Goal: Feedback & Contribution: Contribute content

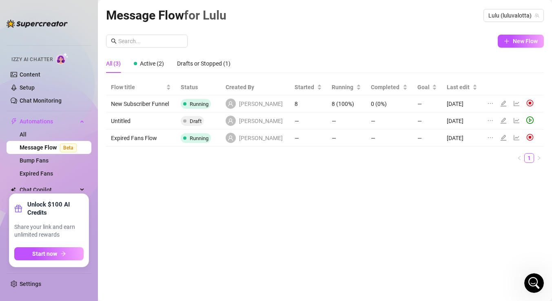
scroll to position [1916, 0]
click at [500, 104] on icon "edit" at bounding box center [503, 103] width 7 height 7
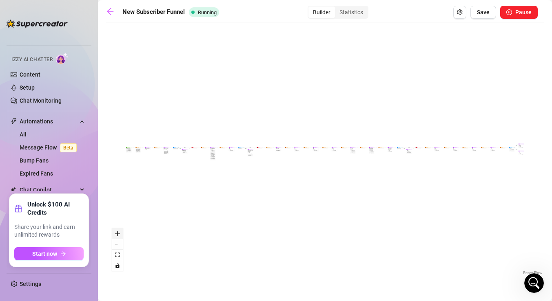
click at [115, 237] on button "zoom in" at bounding box center [117, 234] width 11 height 11
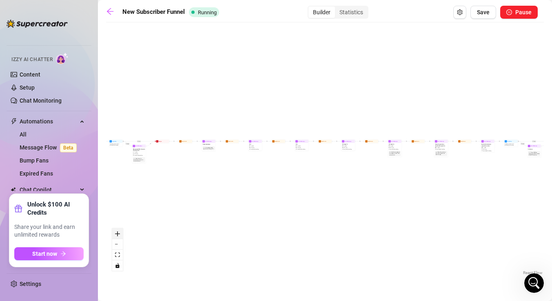
click at [115, 237] on button "zoom in" at bounding box center [117, 234] width 11 height 11
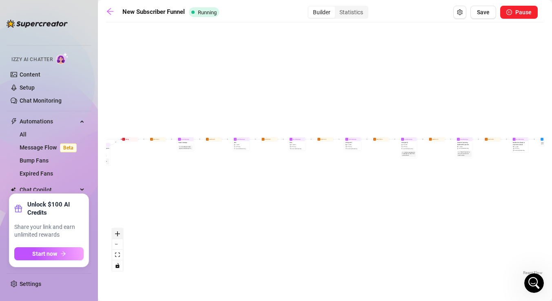
click at [115, 237] on button "zoom in" at bounding box center [117, 234] width 11 height 11
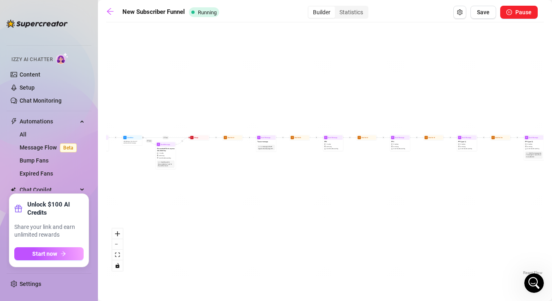
drag, startPoint x: 175, startPoint y: 194, endPoint x: 340, endPoint y: 198, distance: 165.6
click at [340, 198] on div "If True If True If True If False If False If False If True If False Wait for 1m…" at bounding box center [325, 152] width 438 height 251
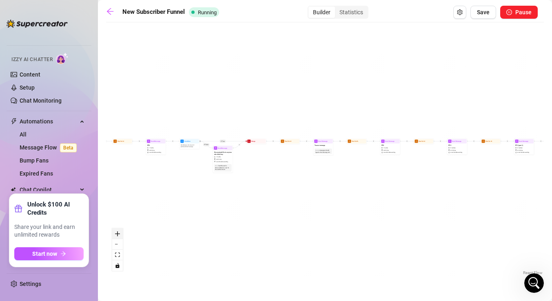
click at [115, 232] on icon "zoom in" at bounding box center [117, 234] width 5 height 5
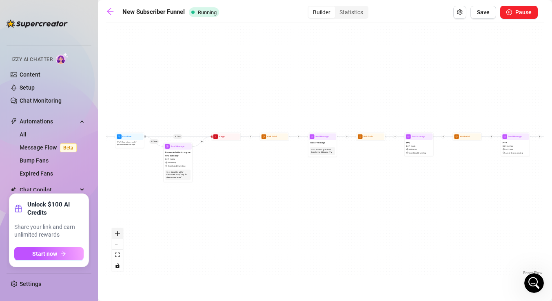
click at [115, 232] on icon "zoom in" at bounding box center [117, 234] width 5 height 5
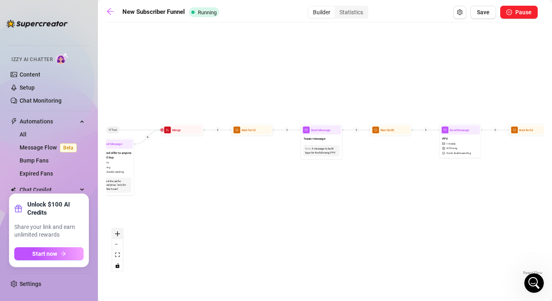
click at [115, 232] on icon "zoom in" at bounding box center [117, 234] width 5 height 5
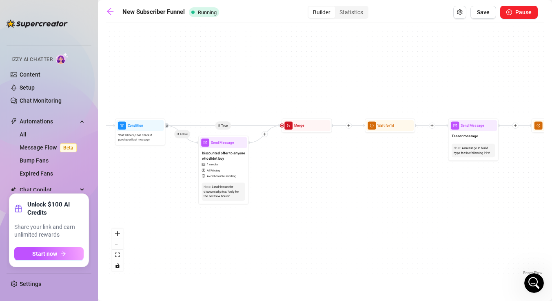
drag, startPoint x: 228, startPoint y: 176, endPoint x: 380, endPoint y: 176, distance: 152.5
click at [380, 176] on div "If True If True If True If False If False If False If True If False Wait for 1m…" at bounding box center [325, 152] width 438 height 251
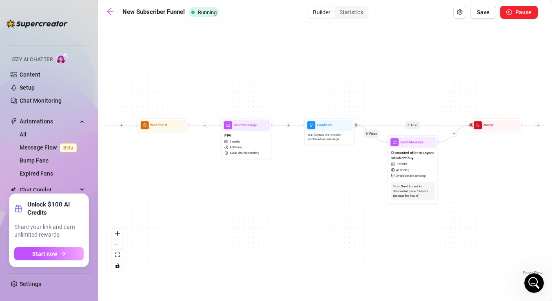
drag, startPoint x: 161, startPoint y: 184, endPoint x: 355, endPoint y: 182, distance: 194.5
click at [355, 182] on div "If True If True If True If False If False If False If True If False Wait for 1m…" at bounding box center [325, 152] width 438 height 251
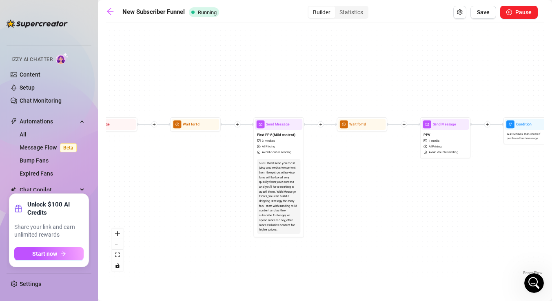
drag, startPoint x: 256, startPoint y: 190, endPoint x: 457, endPoint y: 189, distance: 201.1
click at [457, 189] on div "If True If True If True If False If False If False If True If False Wait for 1m…" at bounding box center [325, 152] width 438 height 251
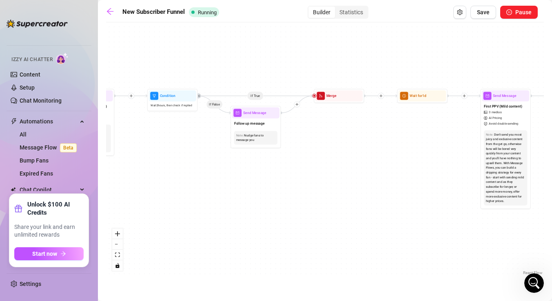
drag, startPoint x: 238, startPoint y: 188, endPoint x: 461, endPoint y: 159, distance: 224.9
click at [461, 159] on div "If True If True If True If False If False If False If True If False Wait for 1m…" at bounding box center [325, 152] width 438 height 251
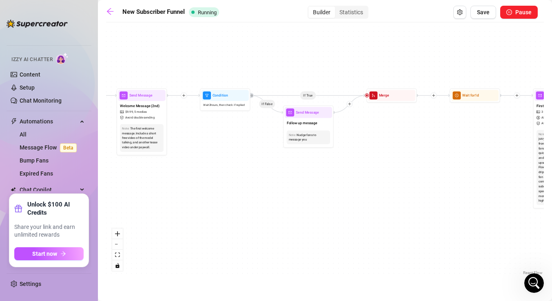
drag, startPoint x: 295, startPoint y: 159, endPoint x: 491, endPoint y: 160, distance: 196.2
click at [491, 160] on div "If True If True If True If False If False If False If True If False Wait for 1m…" at bounding box center [325, 152] width 438 height 251
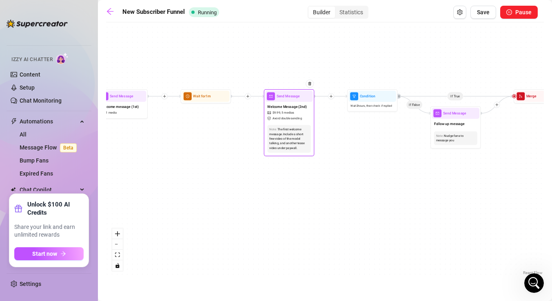
click at [296, 134] on div "The first welcome message. Include a short free video of the model talking, and…" at bounding box center [288, 139] width 39 height 24
click at [301, 115] on div "Welcome Message (2nd) $ 9.99 , 5 medias Avoid double sending" at bounding box center [288, 112] width 47 height 21
type textarea "How are u? why dont u start by telling me ur name and where u from? Since you'r…"
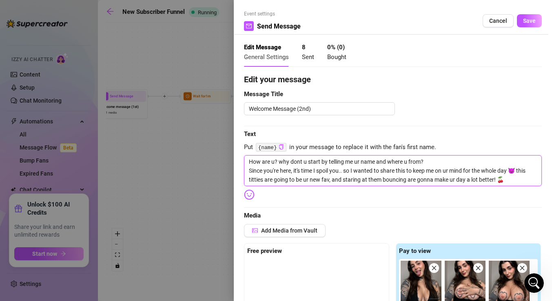
drag, startPoint x: 279, startPoint y: 162, endPoint x: 385, endPoint y: 160, distance: 106.1
click at [385, 160] on textarea "How are u? why dont u start by telling me ur name and where u from? Since you'r…" at bounding box center [393, 170] width 298 height 31
drag, startPoint x: 429, startPoint y: 161, endPoint x: 253, endPoint y: 159, distance: 176.2
click at [253, 159] on textarea "How are u? why dont u start by telling me ur name and where u from? Since you'r…" at bounding box center [393, 170] width 298 height 31
type textarea "H Since you're here, it's time I spoil you.. so I wanted to share this to keep …"
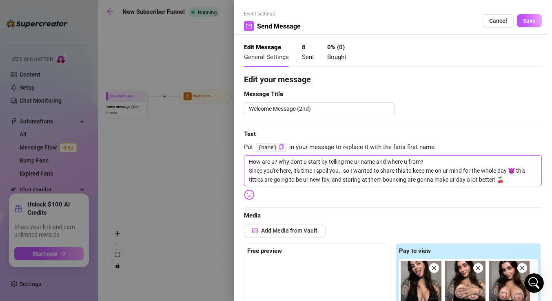
type textarea "H Since you're here, it's time I spoil you.. so I wanted to share this to keep …"
type textarea "Since you're here, it's time I spoil you.. so I wanted to share this to keep me…"
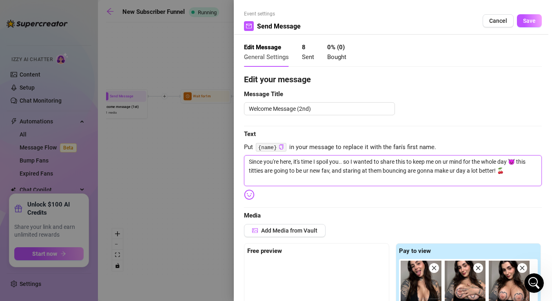
type textarea "Since you're here, it's time I spoil you.. so I wanted to share this to keep me…"
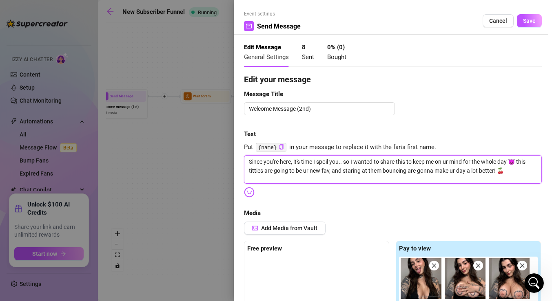
type textarea "hSince you're here, it's time I spoil you.. so I wanted to share this to keep m…"
type textarea "hoSince you're here, it's time I spoil you.. so I wanted to share this to keep …"
type textarea "howSince you're here, it's time I spoil you.. so I wanted to share this to keep…"
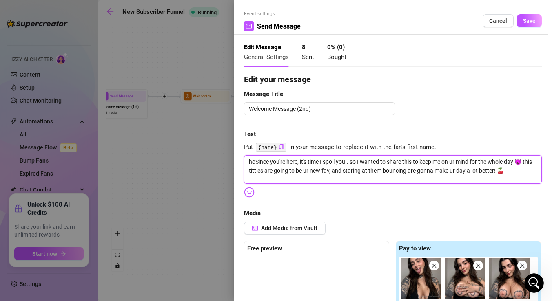
type textarea "howSince you're here, it's time I spoil you.. so I wanted to share this to keep…"
type textarea "how Since you're here, it's time I spoil you.. so I wanted to share this to kee…"
type textarea "how aSince you're here, it's time I spoil you.. so I wanted to share this to ke…"
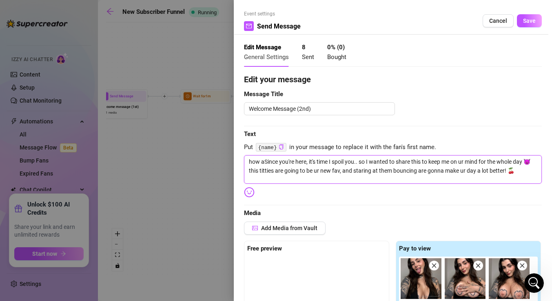
type textarea "how arSince you're here, it's time I spoil you.. so I wanted to share this to k…"
type textarea "how areSince you're here, it's time I spoil you.. so I wanted to share this to …"
type textarea "how are Since you're here, it's time I spoil you.. so I wanted to share this to…"
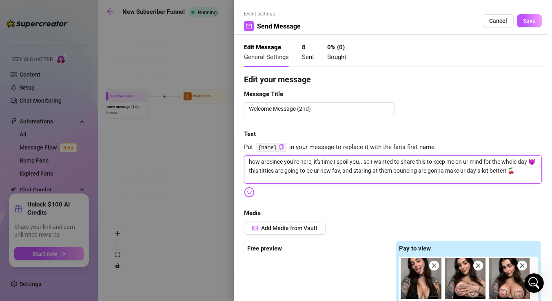
type textarea "how are Since you're here, it's time I spoil you.. so I wanted to share this to…"
type textarea "how are uSince you're here, it's time I spoil you.. so I wanted to share this t…"
type textarea "how are u Since you're here, it's time I spoil you.. so I wanted to share this …"
type textarea "how are uSince you're here, it's time I spoil you.. so I wanted to share this t…"
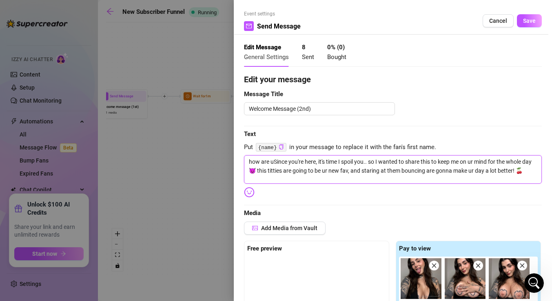
type textarea "how are u?Since you're here, it's time I spoil you.. so I wanted to share this …"
type textarea "how are u? Since you're here, it's time I spoil you.. so I wanted to share this…"
click at [521, 22] on button "Save" at bounding box center [529, 20] width 25 height 13
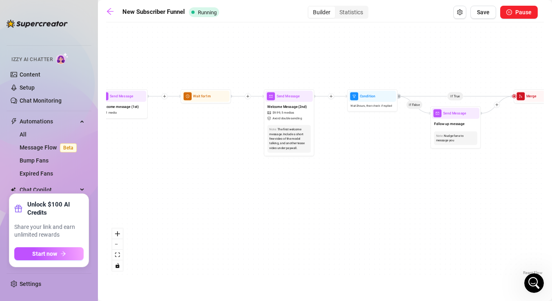
click at [483, 21] on div "New Subscriber Funnel Running Builder Statistics Save Pause If True If True If …" at bounding box center [325, 141] width 438 height 271
click at [483, 17] on button "Save" at bounding box center [483, 12] width 26 height 13
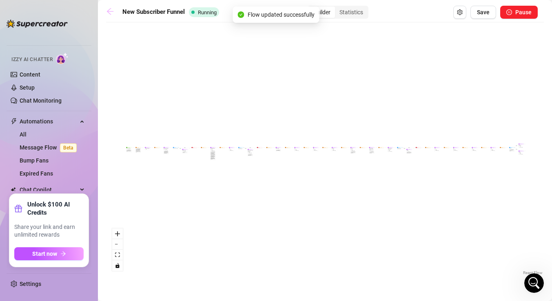
click at [111, 12] on icon "arrow-left" at bounding box center [110, 11] width 8 height 8
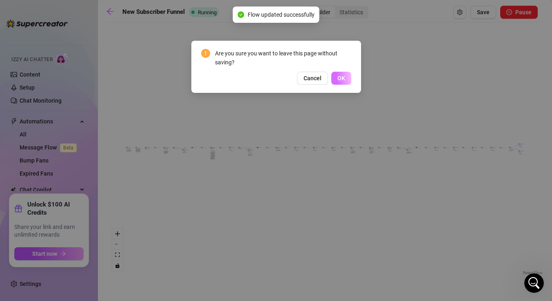
click at [343, 74] on button "OK" at bounding box center [341, 78] width 20 height 13
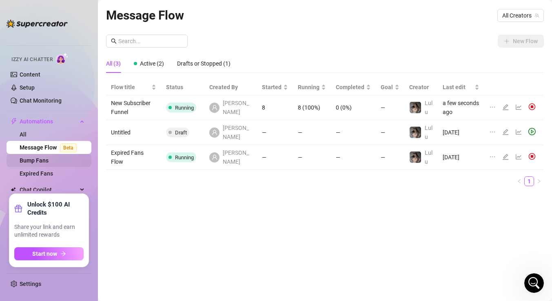
click at [37, 160] on link "Bump Fans" at bounding box center [34, 160] width 29 height 7
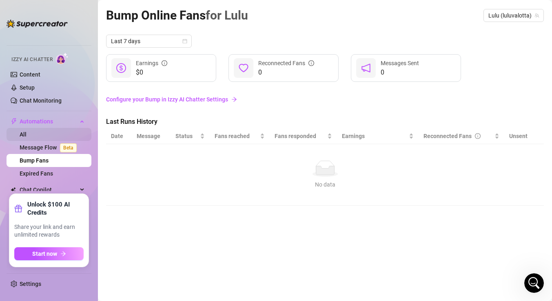
click at [27, 133] on link "All" at bounding box center [23, 134] width 7 height 7
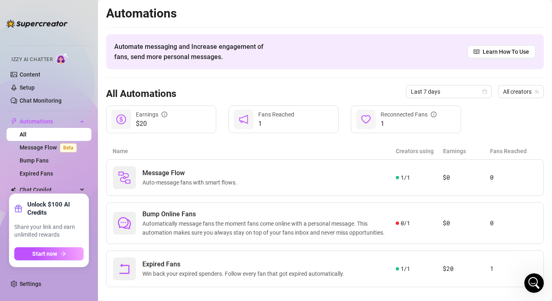
scroll to position [11, 0]
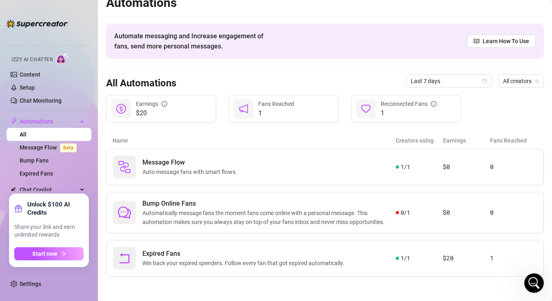
click at [464, 285] on main "Automations Automate messaging and Increase engagement of fans, send more perso…" at bounding box center [325, 145] width 454 height 312
click at [531, 277] on icon "Open Intercom Messenger" at bounding box center [532, 282] width 13 height 13
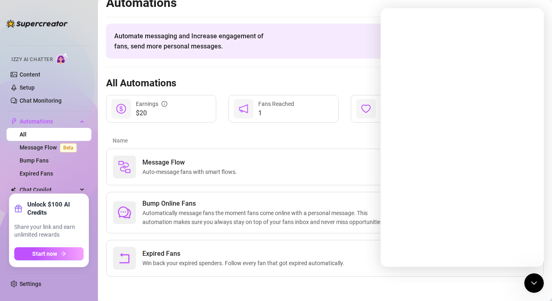
scroll to position [0, 0]
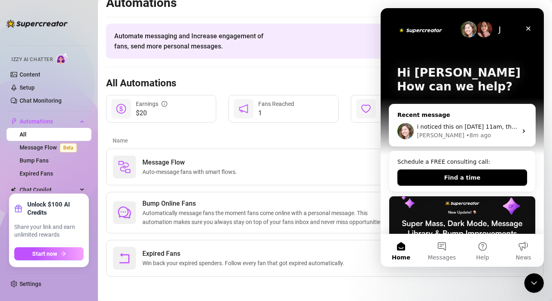
click at [466, 133] on div "• 8m ago" at bounding box center [478, 135] width 25 height 9
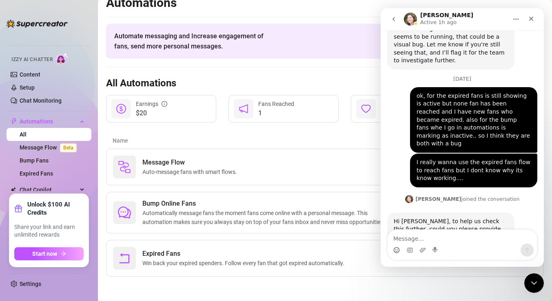
scroll to position [1916, 0]
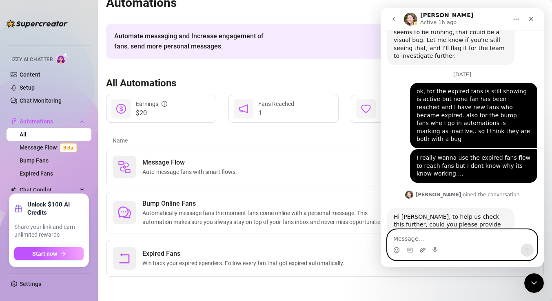
click at [423, 250] on icon "Upload attachment" at bounding box center [422, 250] width 7 height 7
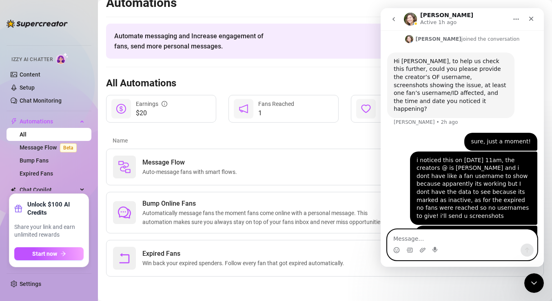
scroll to position [2076, 0]
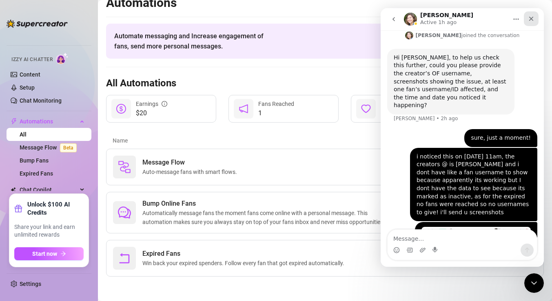
drag, startPoint x: 530, startPoint y: 17, endPoint x: 907, endPoint y: 25, distance: 376.9
click at [530, 17] on icon "Close" at bounding box center [531, 18] width 7 height 7
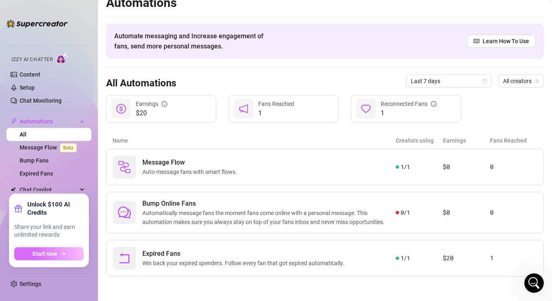
click at [67, 257] on button "Start now" at bounding box center [48, 254] width 69 height 13
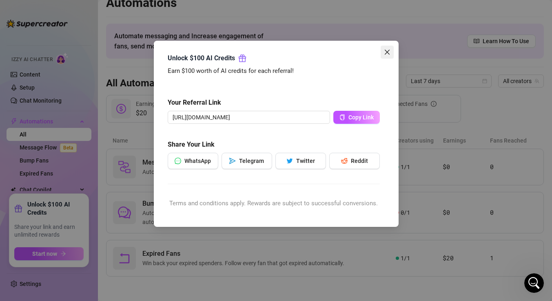
click at [385, 55] on icon "close" at bounding box center [387, 52] width 7 height 7
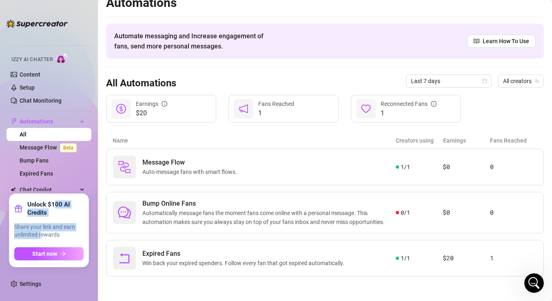
drag, startPoint x: 53, startPoint y: 202, endPoint x: 42, endPoint y: 235, distance: 35.0
click at [42, 235] on div "Unlock $100 AI Credits Share your link and earn unlimited rewards Start now" at bounding box center [48, 231] width 69 height 60
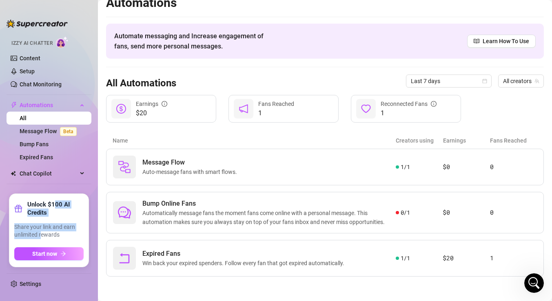
click at [55, 167] on span "Chat Copilot" at bounding box center [49, 173] width 58 height 13
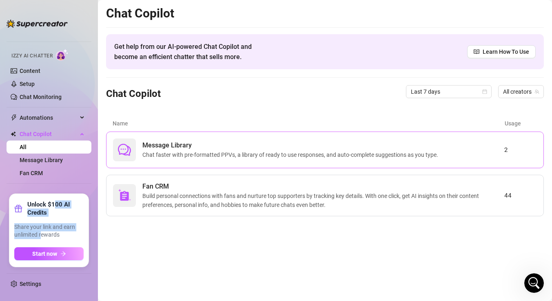
scroll to position [3, 0]
click at [159, 116] on div "Name Usage" at bounding box center [325, 123] width 438 height 16
click at [223, 155] on span "Chat faster with pre-formatted PPVs, a library of ready to use responses, and a…" at bounding box center [291, 154] width 299 height 9
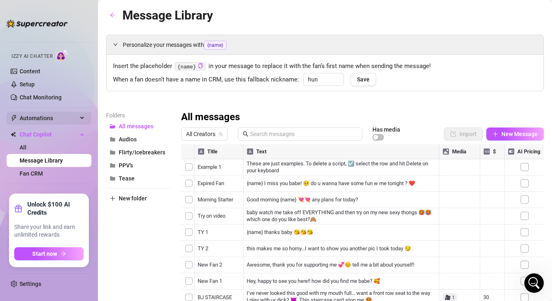
click at [43, 117] on span "Automations" at bounding box center [49, 118] width 58 height 13
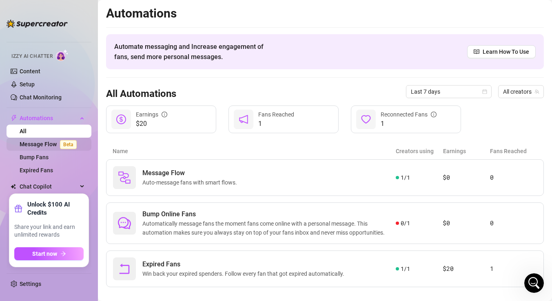
click at [49, 144] on link "Message Flow Beta" at bounding box center [50, 144] width 60 height 7
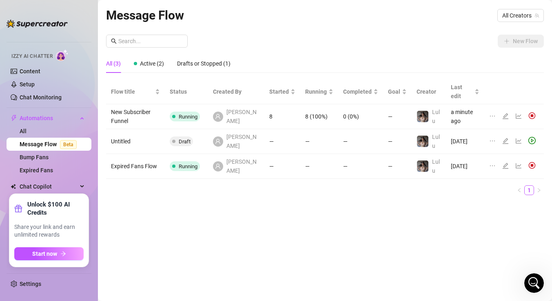
click at [506, 138] on icon "edit" at bounding box center [505, 141] width 6 height 6
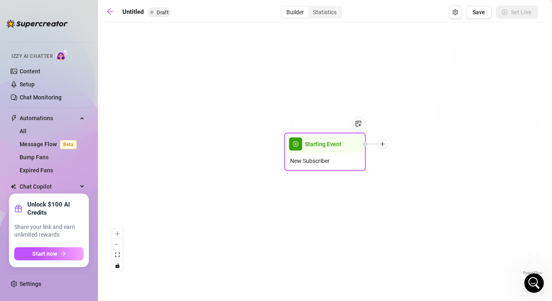
click at [332, 157] on div "New Subscriber" at bounding box center [325, 160] width 77 height 15
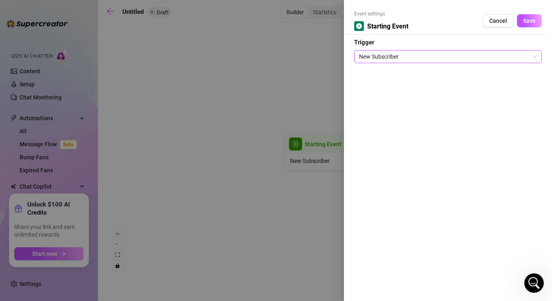
click at [424, 60] on span "New Subscriber" at bounding box center [448, 57] width 178 height 12
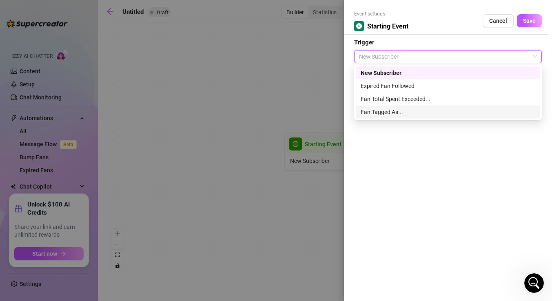
click at [426, 109] on div "Fan Tagged As..." at bounding box center [448, 112] width 175 height 9
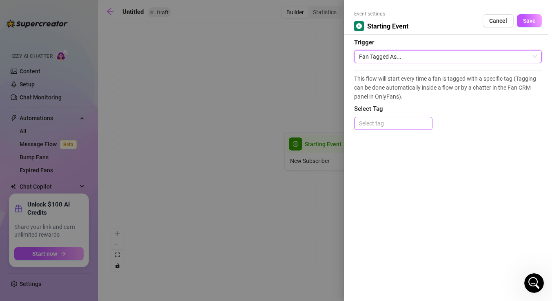
click at [399, 121] on div at bounding box center [393, 123] width 75 height 11
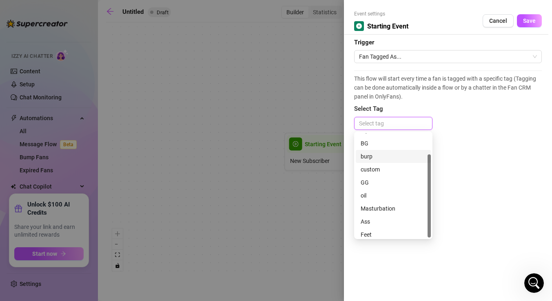
scroll to position [26, 0]
click at [391, 232] on div "Feet" at bounding box center [393, 231] width 65 height 9
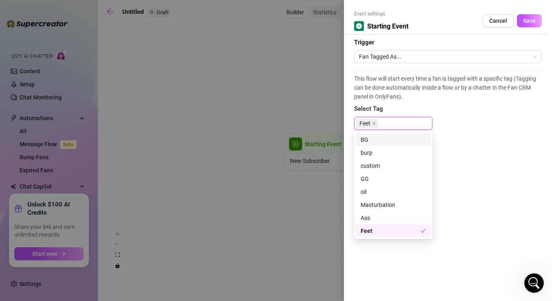
click at [407, 141] on div "BG" at bounding box center [393, 139] width 65 height 9
click at [376, 123] on icon "close" at bounding box center [374, 124] width 4 height 4
click at [392, 229] on div "Feet" at bounding box center [393, 231] width 65 height 9
click at [394, 124] on icon "close" at bounding box center [394, 123] width 3 height 3
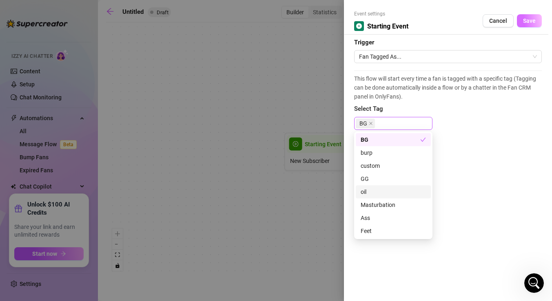
click at [534, 19] on span "Save" at bounding box center [529, 21] width 13 height 7
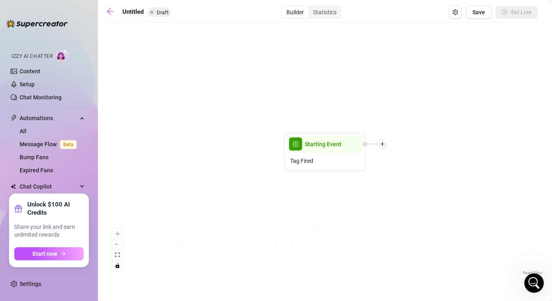
click at [385, 149] on div at bounding box center [375, 144] width 24 height 10
click at [384, 146] on icon "plus" at bounding box center [383, 145] width 6 height 6
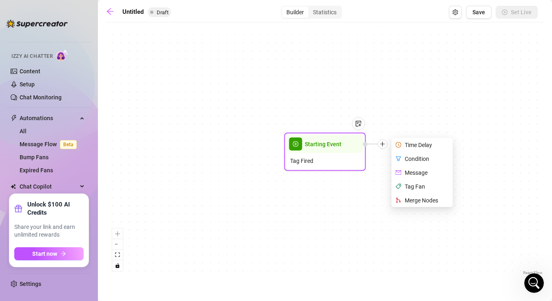
click at [432, 201] on div "Merge Nodes" at bounding box center [423, 201] width 60 height 14
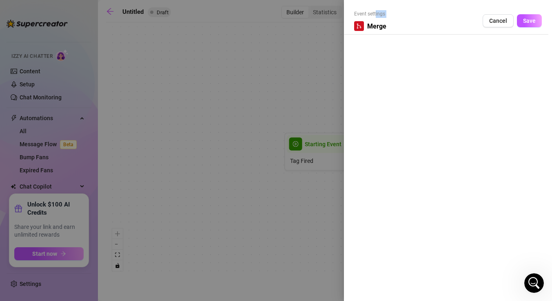
drag, startPoint x: 375, startPoint y: 16, endPoint x: 355, endPoint y: 29, distance: 24.1
click at [355, 29] on div "Event settings Merge" at bounding box center [370, 20] width 32 height 21
click at [505, 23] on span "Cancel" at bounding box center [498, 21] width 18 height 7
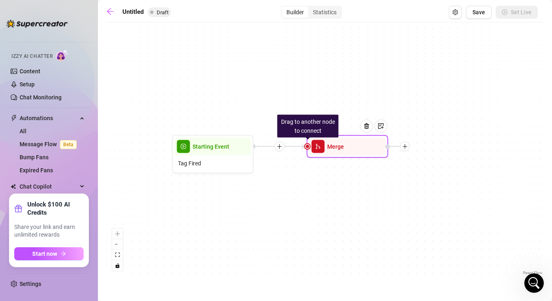
drag, startPoint x: 498, startPoint y: 104, endPoint x: 334, endPoint y: 123, distance: 164.2
click at [334, 123] on div "Drag to another node to connect Merge Starting Event Tag Fired" at bounding box center [325, 152] width 438 height 251
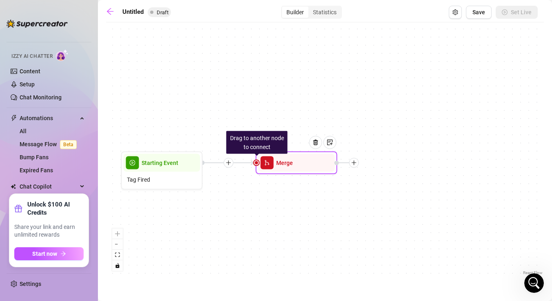
click at [356, 165] on div at bounding box center [354, 163] width 10 height 10
click at [322, 163] on div at bounding box center [318, 149] width 35 height 42
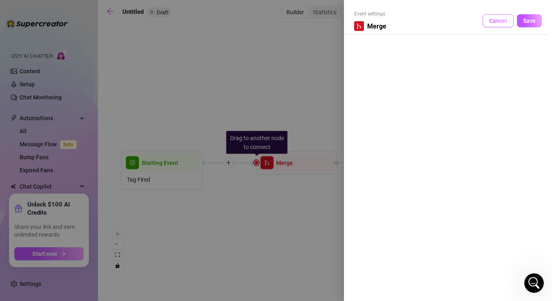
click at [501, 17] on button "Cancel" at bounding box center [497, 20] width 31 height 13
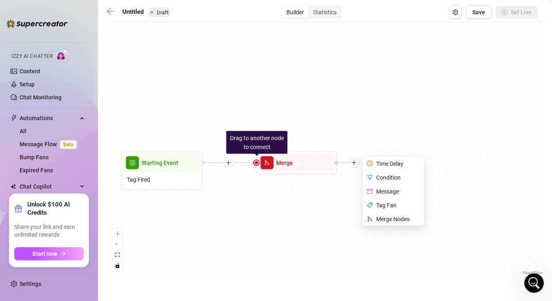
click at [329, 116] on div "Drag to another node to connect Merge Time Delay Condition Message Tag Fan Merg…" at bounding box center [325, 152] width 438 height 251
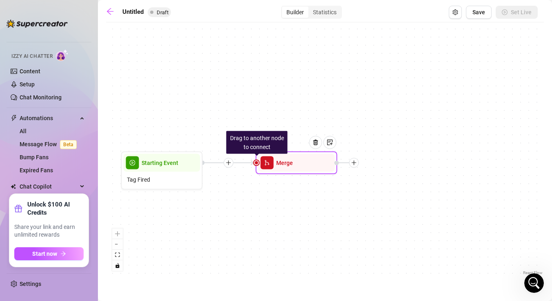
click at [309, 168] on div at bounding box center [318, 149] width 35 height 42
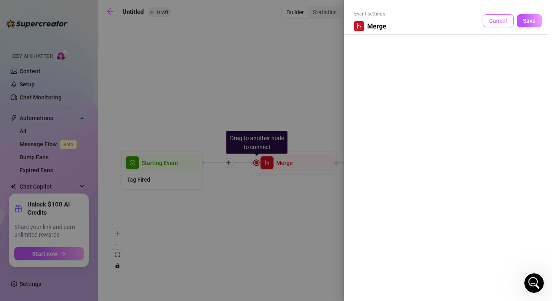
click at [492, 21] on span "Cancel" at bounding box center [498, 21] width 18 height 7
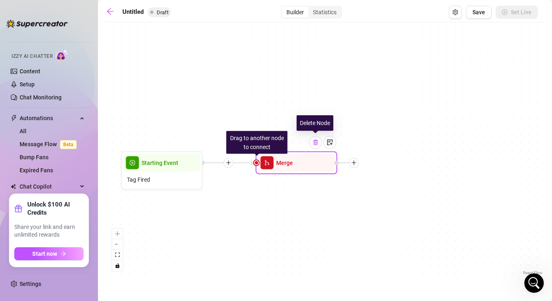
click at [317, 147] on div at bounding box center [315, 142] width 13 height 13
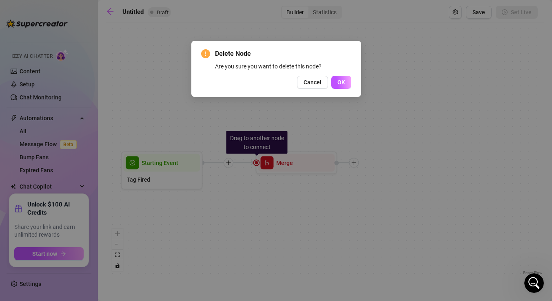
click at [345, 75] on div "Delete Node Are you sure you want to delete this node? Cancel OK" at bounding box center [276, 69] width 150 height 40
click at [343, 82] on span "OK" at bounding box center [341, 82] width 8 height 7
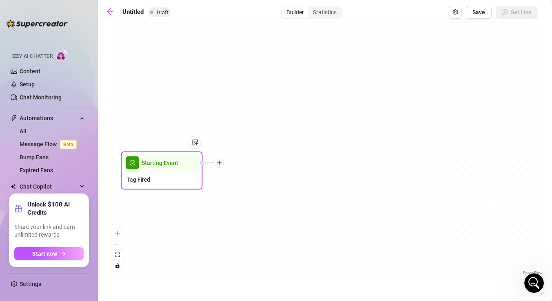
click at [222, 166] on div at bounding box center [220, 163] width 10 height 10
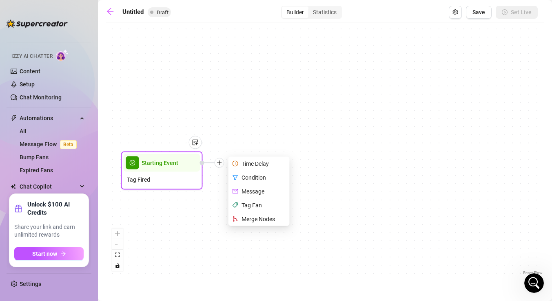
click at [272, 177] on div "Condition" at bounding box center [260, 178] width 60 height 14
click at [249, 176] on div "Condition" at bounding box center [260, 178] width 60 height 14
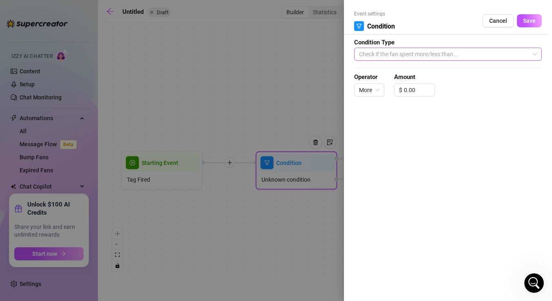
click at [431, 54] on span "Check if the fan spent more/less than..." at bounding box center [448, 54] width 178 height 12
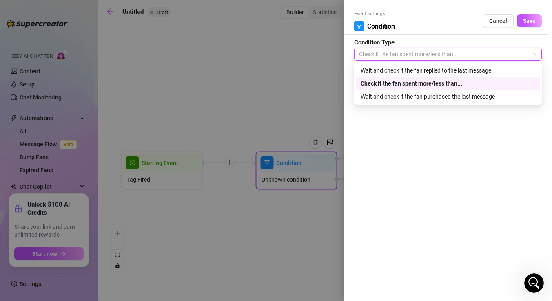
click at [404, 86] on div "Check if the fan spent more/less than..." at bounding box center [448, 83] width 175 height 9
click at [408, 56] on span "Check if the fan spent more/less than..." at bounding box center [448, 54] width 178 height 12
click at [437, 71] on div "Wait and check if the fan replied to the last message" at bounding box center [448, 70] width 175 height 9
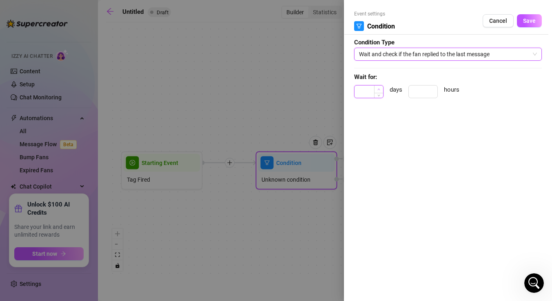
type input "1"
click at [375, 91] on span "Increase Value" at bounding box center [378, 89] width 9 height 7
click at [417, 91] on input at bounding box center [423, 92] width 29 height 12
type input "3"
click at [531, 23] on span "Save" at bounding box center [529, 21] width 13 height 7
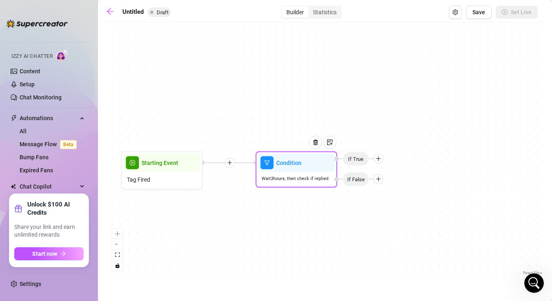
click at [380, 159] on icon "plus" at bounding box center [379, 159] width 6 height 6
click at [398, 188] on div "Message" at bounding box center [395, 188] width 60 height 14
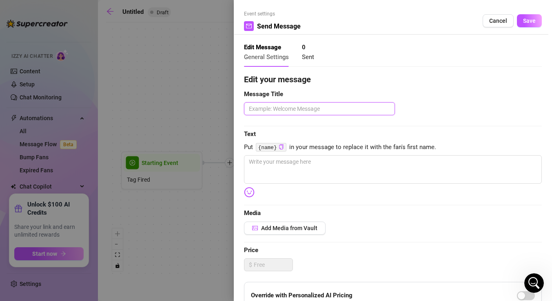
click at [315, 110] on textarea at bounding box center [319, 108] width 151 height 13
type textarea "i"
type textarea "try to make sale"
click at [327, 171] on textarea at bounding box center [393, 169] width 298 height 29
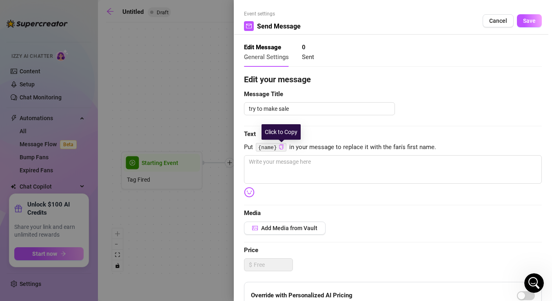
click at [279, 149] on icon "copy" at bounding box center [281, 146] width 5 height 5
click at [281, 162] on textarea at bounding box center [393, 169] width 298 height 29
paste textarea "{name}"
click at [309, 165] on textarea "{name}" at bounding box center [393, 169] width 298 height 29
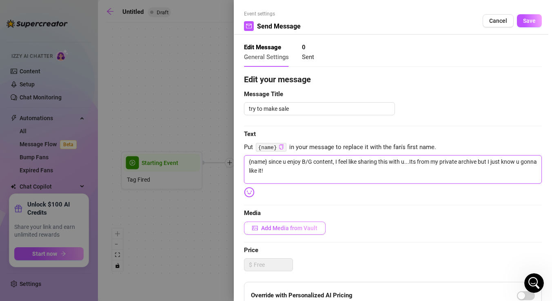
type textarea "{name} since u enjoy B/G content, I feel like sharing this with u...Its from my…"
click at [284, 226] on span "Add Media from Vault" at bounding box center [289, 228] width 56 height 7
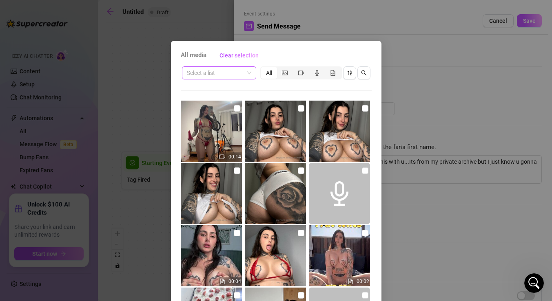
click at [248, 72] on span at bounding box center [219, 73] width 64 height 12
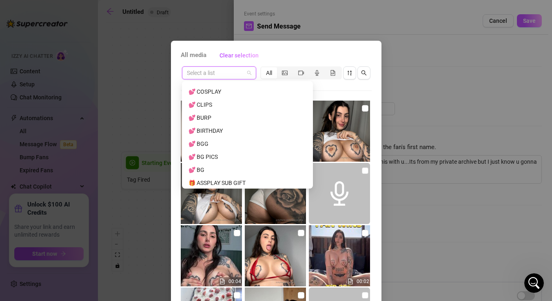
scroll to position [732, 0]
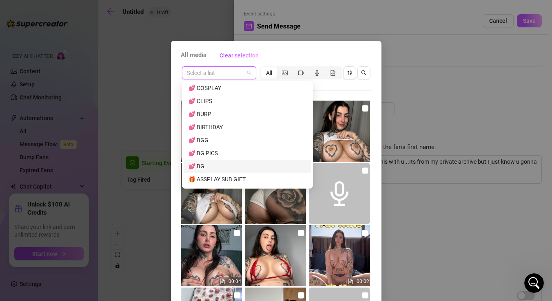
click at [205, 166] on div "💕 BG" at bounding box center [247, 166] width 118 height 9
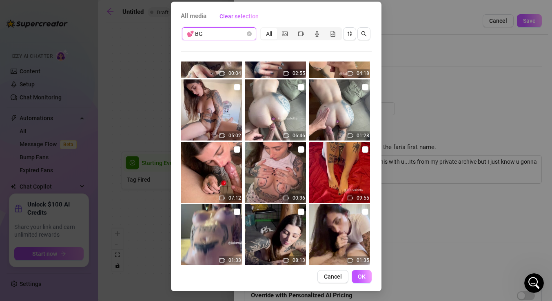
scroll to position [307, 0]
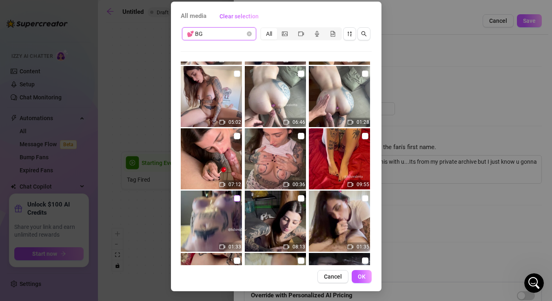
click at [237, 197] on input "checkbox" at bounding box center [237, 198] width 7 height 7
click at [235, 197] on input "checkbox" at bounding box center [237, 198] width 7 height 7
checkbox input "false"
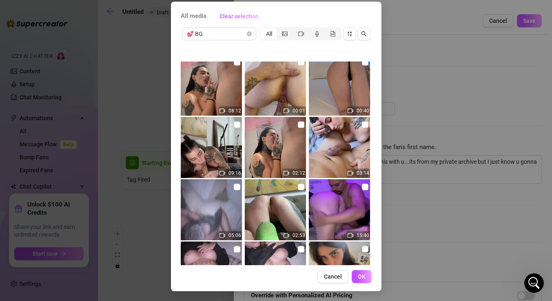
scroll to position [1000, 0]
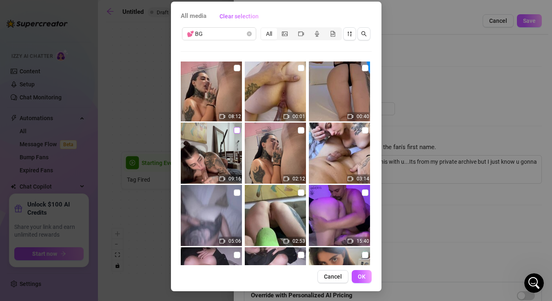
click at [237, 131] on input "checkbox" at bounding box center [237, 130] width 7 height 7
checkbox input "true"
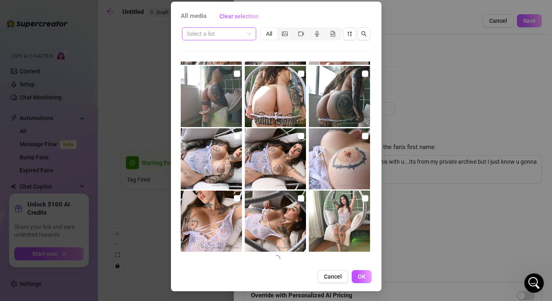
scroll to position [294, 0]
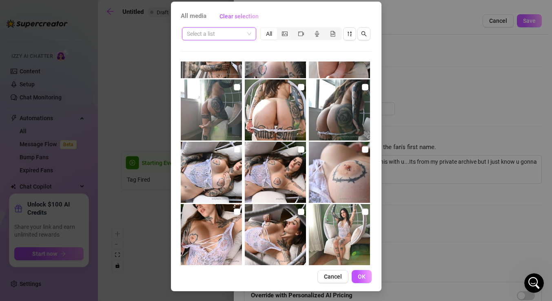
click at [239, 32] on input "search" at bounding box center [215, 34] width 57 height 12
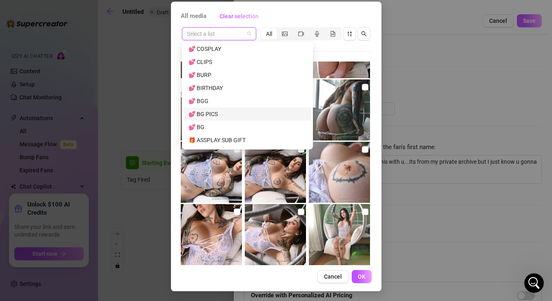
click at [215, 115] on div "💕 BG PICS" at bounding box center [247, 114] width 118 height 9
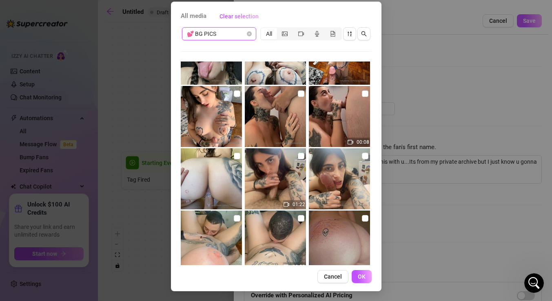
scroll to position [168, 0]
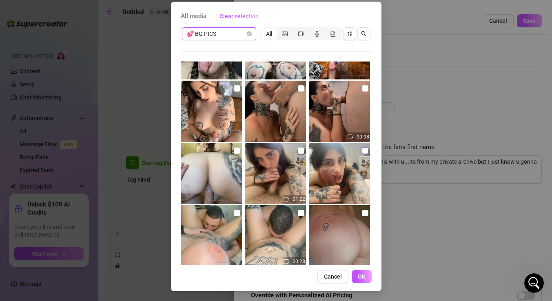
click at [364, 150] on input "checkbox" at bounding box center [365, 151] width 7 height 7
checkbox input "true"
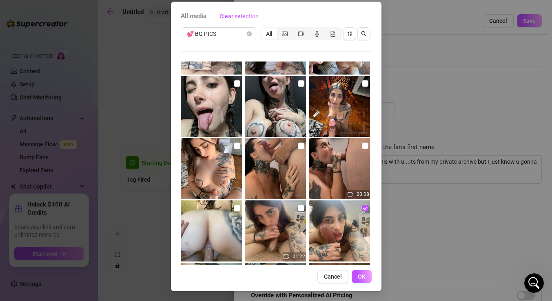
scroll to position [94, 0]
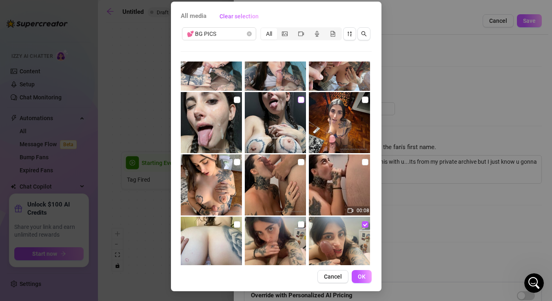
click at [298, 101] on input "checkbox" at bounding box center [301, 100] width 7 height 7
checkbox input "true"
click at [234, 99] on input "checkbox" at bounding box center [237, 100] width 7 height 7
checkbox input "true"
click at [360, 279] on span "OK" at bounding box center [362, 277] width 8 height 7
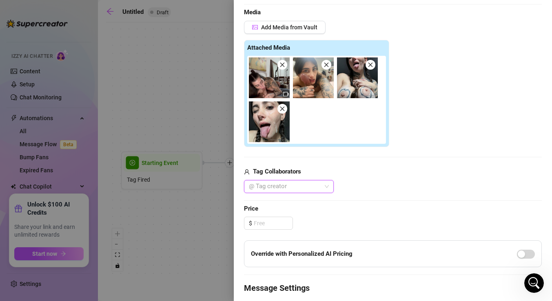
scroll to position [206, 0]
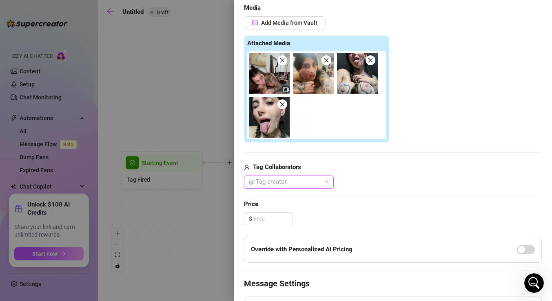
click at [289, 182] on div at bounding box center [285, 182] width 78 height 11
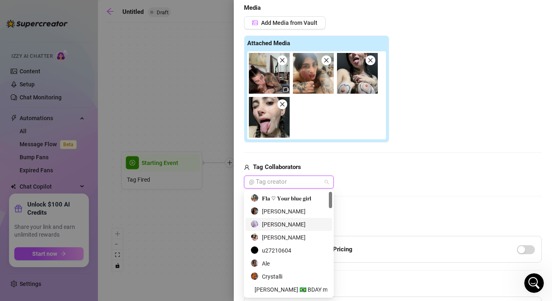
click at [291, 226] on div "[PERSON_NAME]" at bounding box center [288, 224] width 77 height 9
click at [371, 204] on span "Price" at bounding box center [393, 205] width 298 height 10
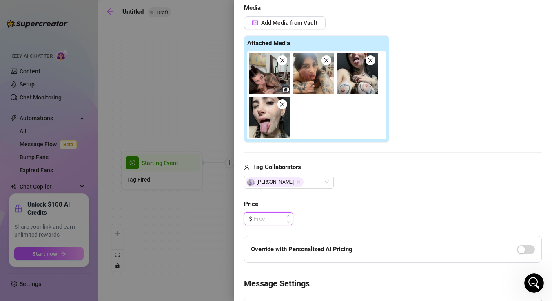
click at [282, 220] on input at bounding box center [273, 219] width 39 height 12
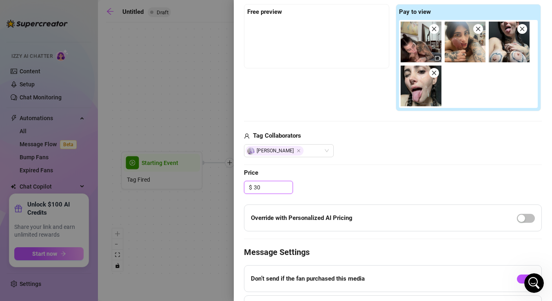
scroll to position [243, 0]
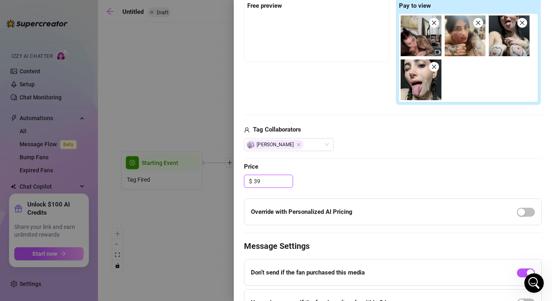
type input "3"
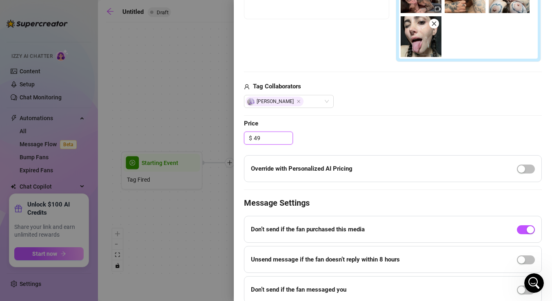
scroll to position [304, 0]
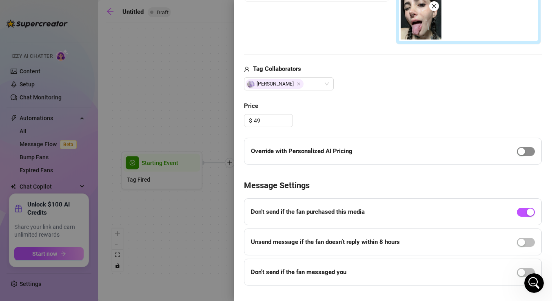
type input "49.00"
click at [522, 153] on div "button" at bounding box center [521, 151] width 7 height 7
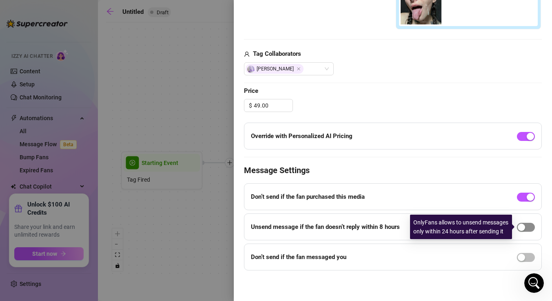
click at [528, 229] on span "button" at bounding box center [526, 227] width 18 height 9
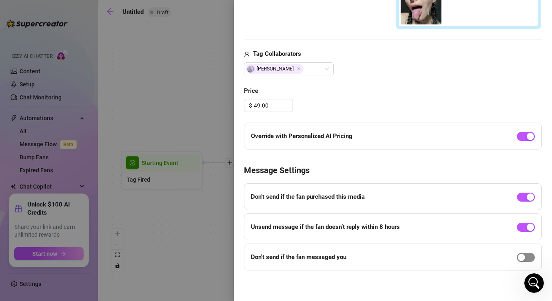
click at [527, 257] on span "button" at bounding box center [526, 257] width 18 height 9
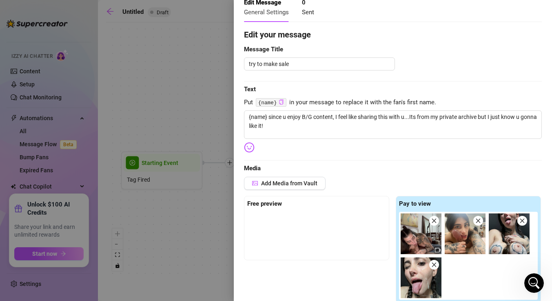
scroll to position [0, 0]
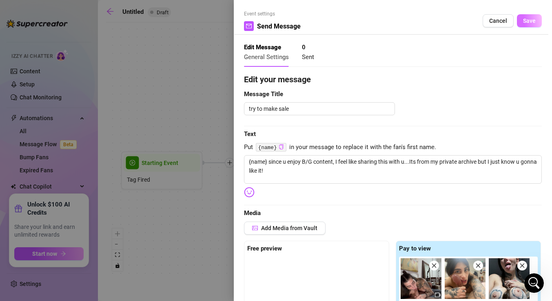
click at [527, 25] on button "Save" at bounding box center [529, 20] width 25 height 13
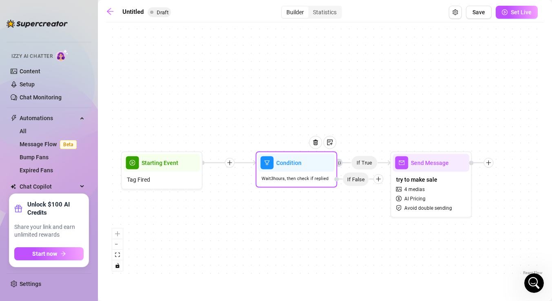
click at [292, 176] on span "Wait 3 hours, then check if replied" at bounding box center [294, 178] width 67 height 7
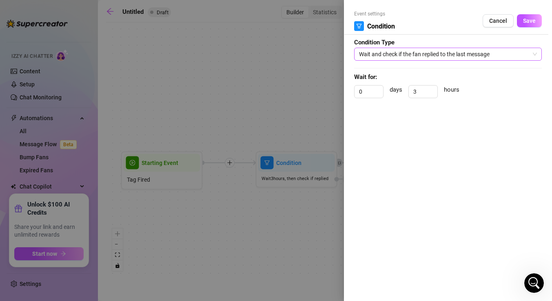
click at [420, 52] on span "Wait and check if the fan replied to the last message" at bounding box center [448, 54] width 178 height 12
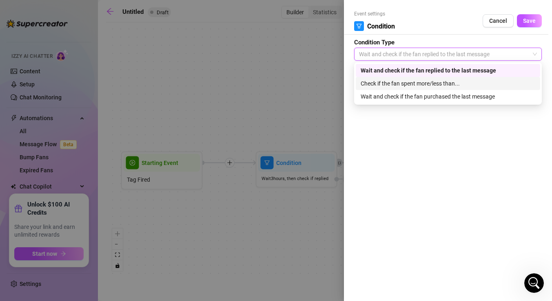
click at [413, 83] on div "Check if the fan spent more/less than..." at bounding box center [448, 83] width 175 height 9
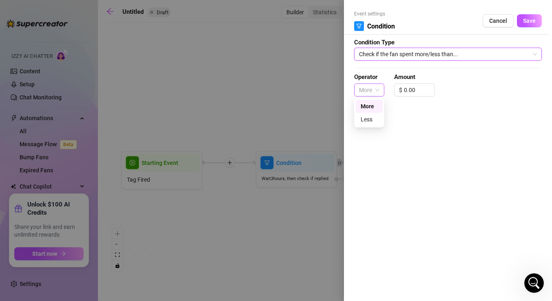
click at [379, 90] on span "More" at bounding box center [369, 90] width 20 height 12
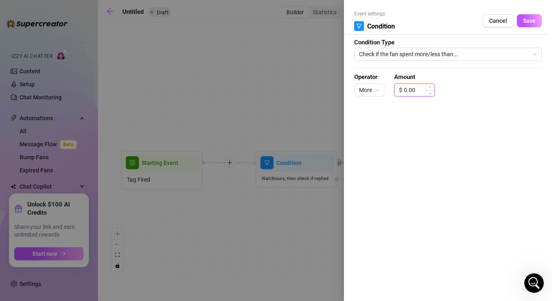
drag, startPoint x: 425, startPoint y: 90, endPoint x: 395, endPoint y: 88, distance: 30.2
click at [395, 88] on div "$ 0.00" at bounding box center [414, 90] width 41 height 13
type input "1"
drag, startPoint x: 416, startPoint y: 91, endPoint x: 400, endPoint y: 90, distance: 16.3
click at [400, 90] on div "$ 100" at bounding box center [414, 90] width 41 height 13
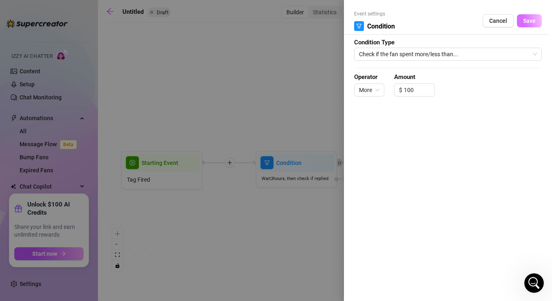
type input "100.00"
click at [529, 21] on span "Save" at bounding box center [529, 21] width 13 height 7
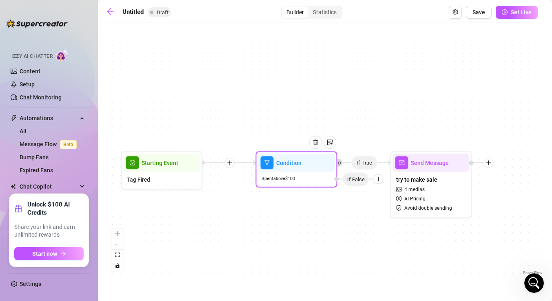
click at [380, 181] on icon "plus" at bounding box center [379, 180] width 6 height 6
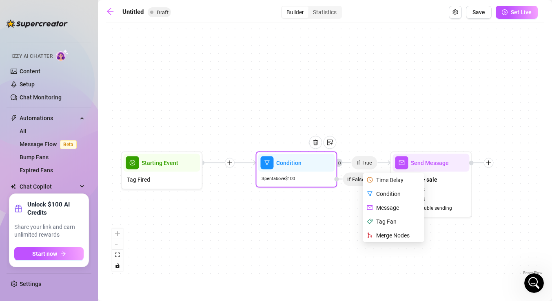
click at [387, 208] on div "Message" at bounding box center [395, 208] width 60 height 14
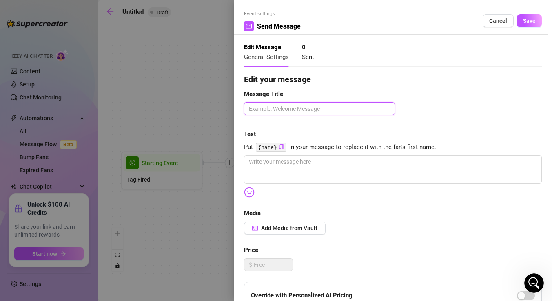
click at [331, 110] on textarea at bounding box center [319, 108] width 151 height 13
type textarea "connection"
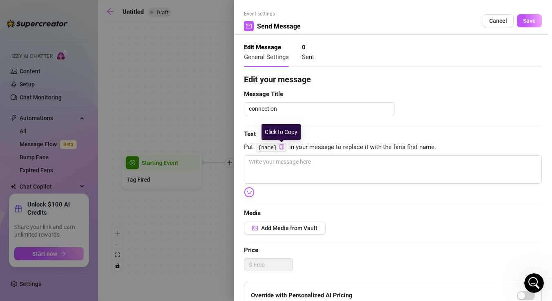
click at [282, 148] on icon "copy" at bounding box center [281, 146] width 5 height 5
click at [281, 160] on textarea at bounding box center [393, 169] width 298 height 29
type textarea "ç"
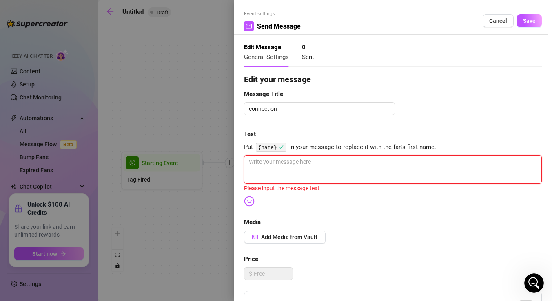
paste textarea "{name}"
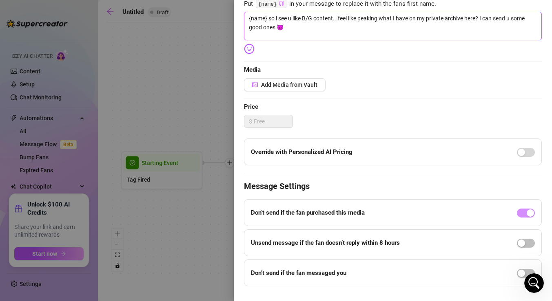
scroll to position [153, 0]
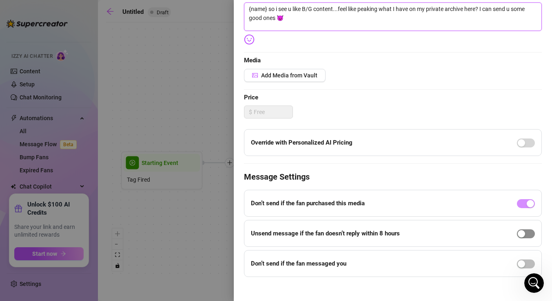
type textarea "{name} so i see u like B/G content...feel like peaking what I have on my privat…"
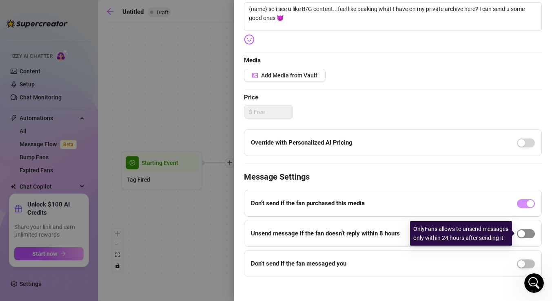
click at [530, 230] on span "button" at bounding box center [526, 234] width 18 height 9
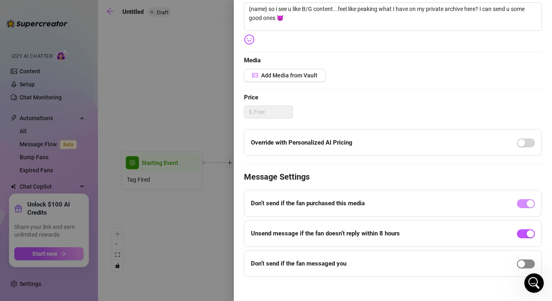
click at [525, 264] on span "button" at bounding box center [526, 264] width 18 height 9
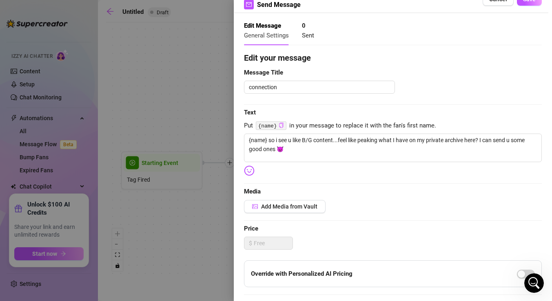
scroll to position [0, 0]
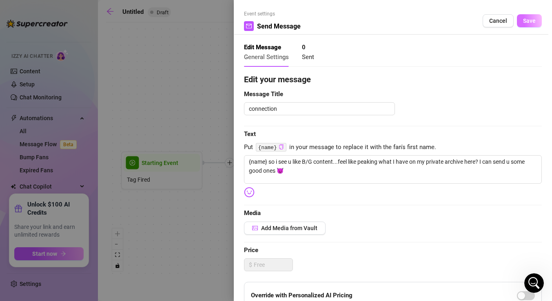
click at [524, 25] on button "Save" at bounding box center [529, 20] width 25 height 13
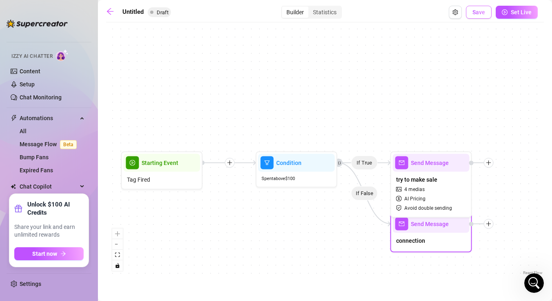
click at [485, 12] on span "Save" at bounding box center [478, 12] width 13 height 7
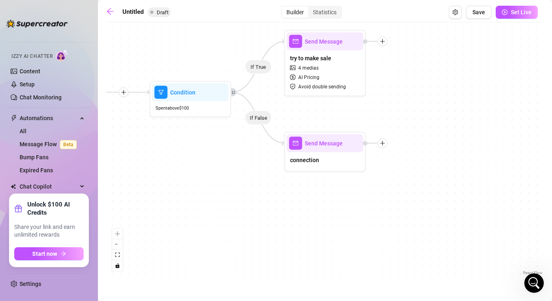
drag, startPoint x: 151, startPoint y: 9, endPoint x: 103, endPoint y: 9, distance: 48.1
click at [137, 14] on input "Untitled" at bounding box center [163, 12] width 82 height 13
drag, startPoint x: 150, startPoint y: 11, endPoint x: 122, endPoint y: 9, distance: 27.4
click at [122, 9] on input "Untitled" at bounding box center [163, 12] width 82 height 13
type input "BG fan"
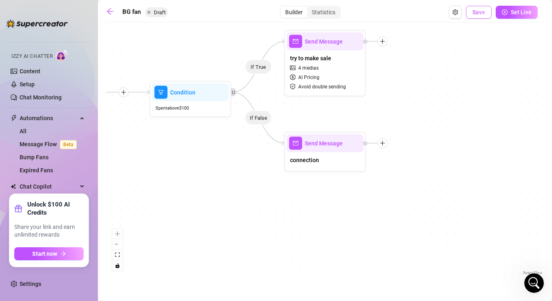
click at [473, 10] on button "Save" at bounding box center [479, 12] width 26 height 13
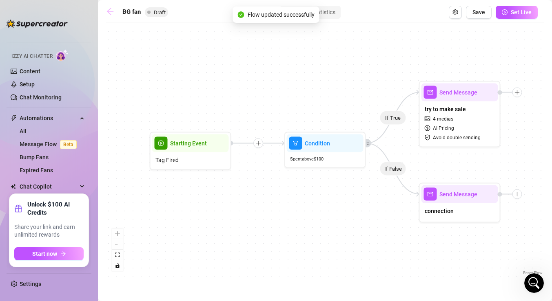
click at [112, 15] on icon "arrow-left" at bounding box center [110, 11] width 8 height 8
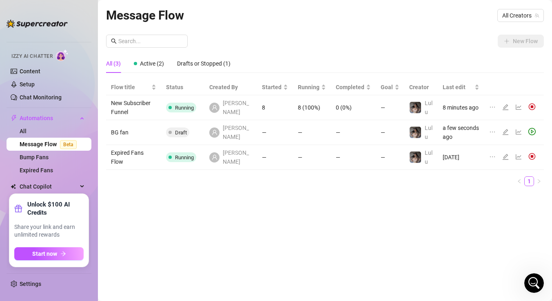
click at [492, 108] on icon "ellipsis" at bounding box center [492, 107] width 5 height 1
click at [518, 110] on icon "line-chart" at bounding box center [518, 107] width 6 height 5
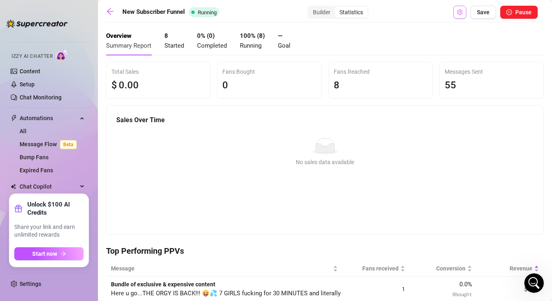
click at [460, 13] on icon "setting" at bounding box center [460, 12] width 6 height 6
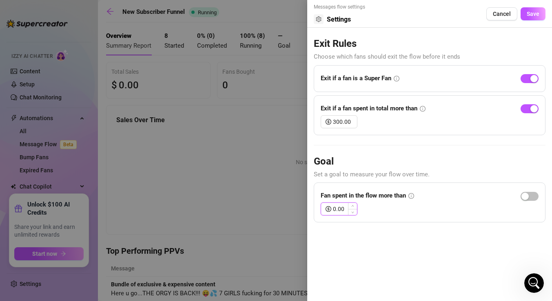
drag, startPoint x: 344, startPoint y: 209, endPoint x: 321, endPoint y: 209, distance: 23.7
click at [321, 209] on div "0.00" at bounding box center [339, 209] width 37 height 13
type input "1"
type input "3"
type input "150.00"
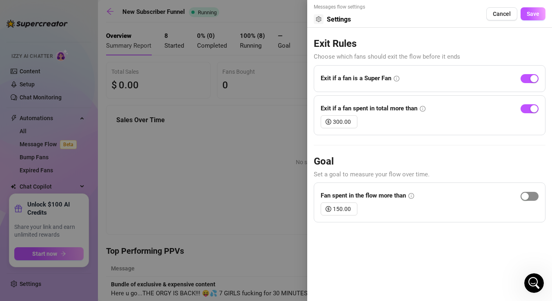
click at [524, 193] on div "button" at bounding box center [524, 196] width 7 height 7
click at [534, 13] on span "Save" at bounding box center [533, 14] width 13 height 7
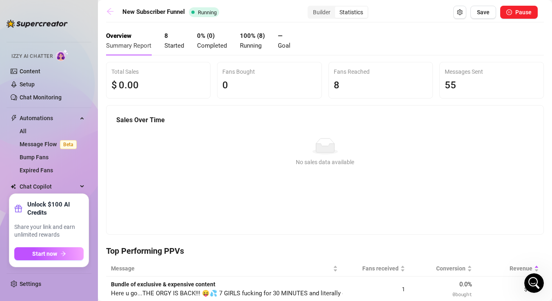
click at [109, 10] on icon "arrow-left" at bounding box center [110, 11] width 8 height 8
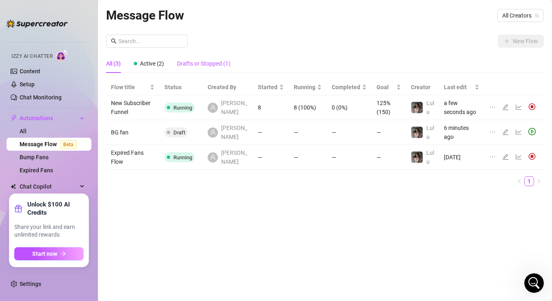
click at [205, 66] on div "Drafts or Stopped (1)" at bounding box center [203, 63] width 53 height 9
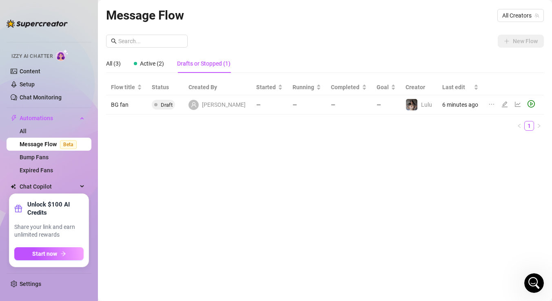
click at [168, 66] on div "All (3) Active (2) Drafts or Stopped (1)" at bounding box center [168, 63] width 124 height 19
click at [155, 66] on span "Active (2)" at bounding box center [152, 63] width 24 height 7
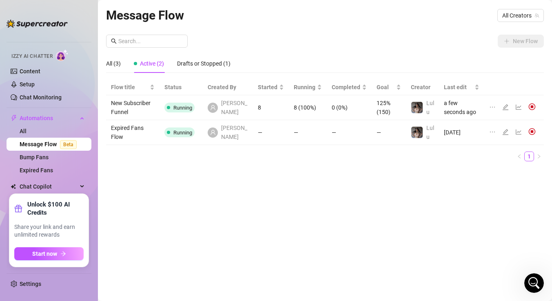
click at [518, 135] on icon "line-chart" at bounding box center [518, 132] width 7 height 7
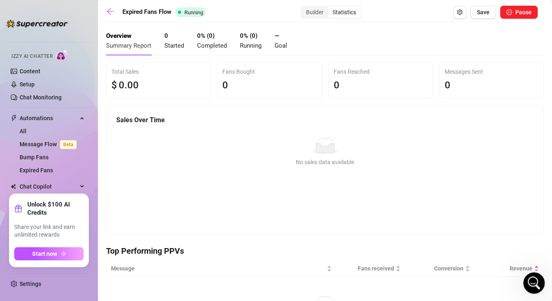
click at [533, 274] on div "Open Intercom Messenger" at bounding box center [532, 282] width 27 height 27
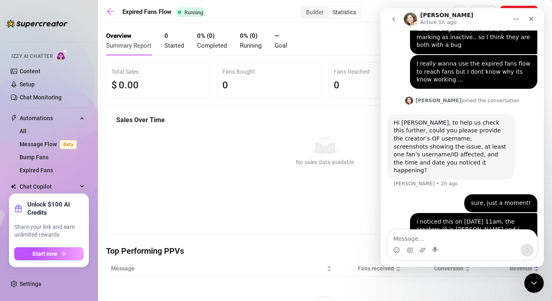
scroll to position [2076, 0]
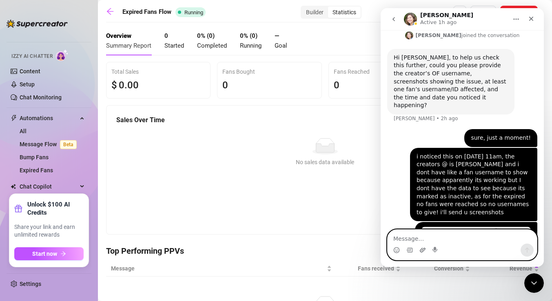
click at [421, 250] on icon "Upload attachment" at bounding box center [422, 250] width 7 height 7
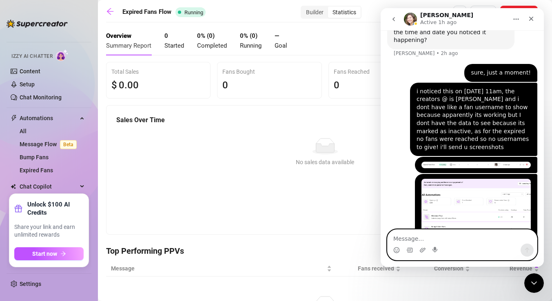
scroll to position [2146, 0]
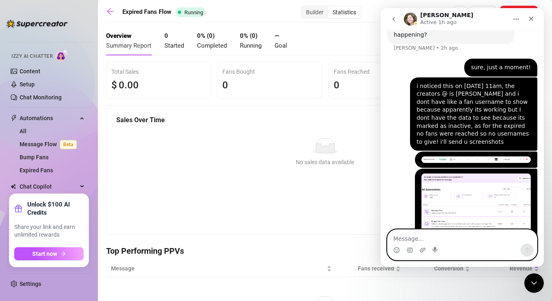
click at [430, 236] on textarea "Message…" at bounding box center [461, 237] width 149 height 14
type textarea "the expired fan flow is my main concern"
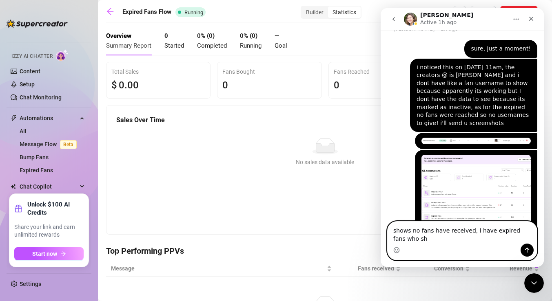
scroll to position [2173, 0]
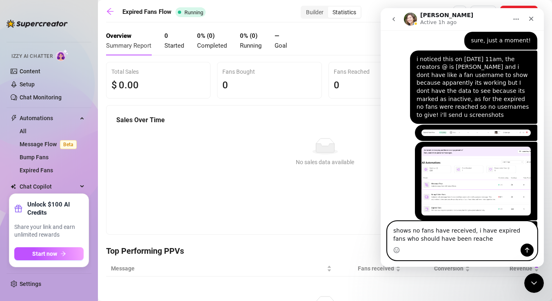
type textarea "shows no fans have received, i have expired fans who should have been reached"
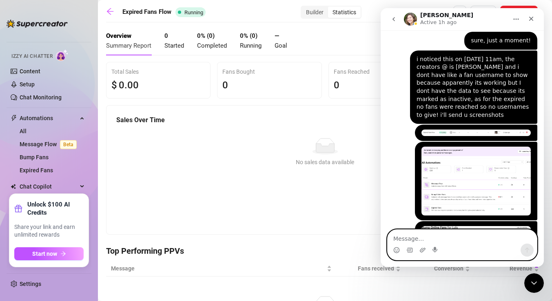
scroll to position [2200, 0]
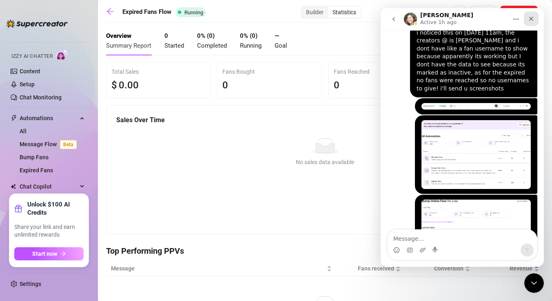
click at [535, 21] on div "Close" at bounding box center [531, 18] width 15 height 15
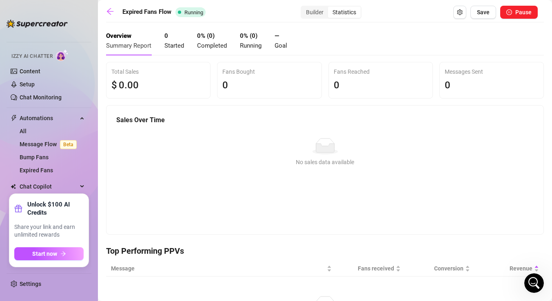
click at [352, 14] on div "Statistics" at bounding box center [344, 12] width 33 height 11
click at [330, 8] on input "Statistics" at bounding box center [330, 8] width 0 height 0
click at [319, 9] on div "Builder" at bounding box center [314, 12] width 27 height 11
click at [303, 8] on input "Builder" at bounding box center [303, 8] width 0 height 0
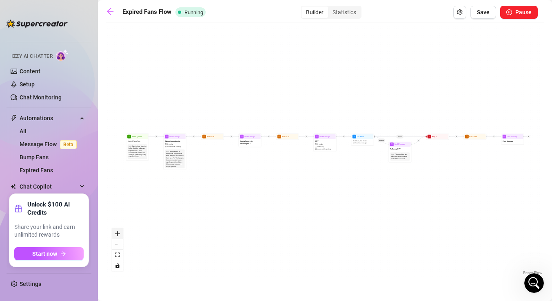
click at [120, 231] on button "zoom in" at bounding box center [117, 234] width 11 height 11
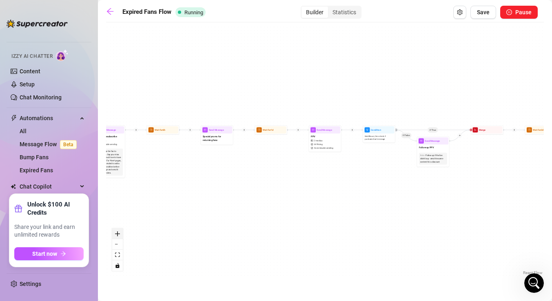
click at [120, 231] on button "zoom in" at bounding box center [117, 234] width 11 height 11
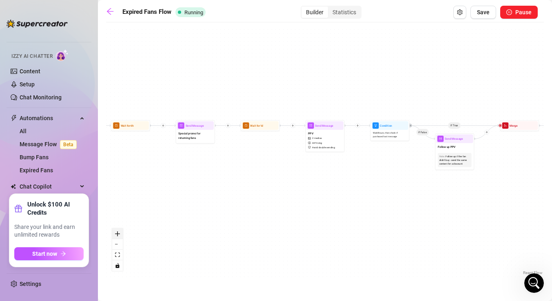
click at [120, 231] on button "zoom in" at bounding box center [117, 234] width 11 height 11
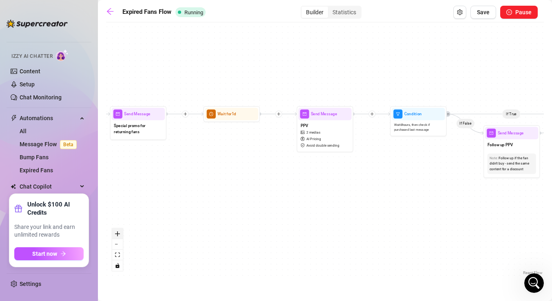
click at [120, 231] on button "zoom in" at bounding box center [117, 234] width 11 height 11
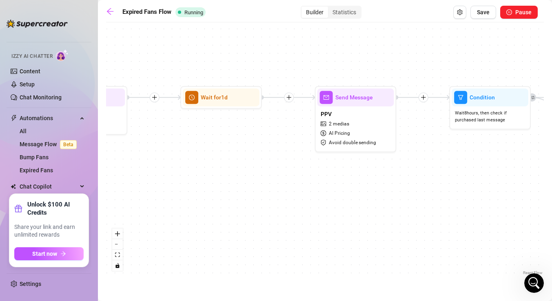
drag, startPoint x: 130, startPoint y: 175, endPoint x: 333, endPoint y: 190, distance: 203.2
click at [328, 188] on div "If True If False Send Message Send Message Wait for 2d Merge Send Message Follo…" at bounding box center [325, 152] width 438 height 251
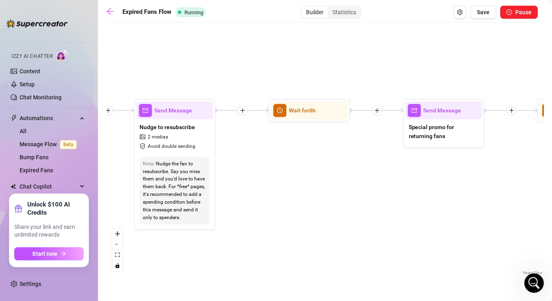
drag, startPoint x: 137, startPoint y: 192, endPoint x: 337, endPoint y: 192, distance: 199.8
click at [340, 192] on div "If True If False Send Message Send Message Wait for 2d Merge Send Message Follo…" at bounding box center [325, 152] width 438 height 251
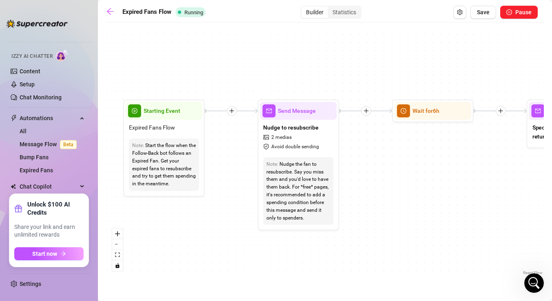
drag, startPoint x: 257, startPoint y: 187, endPoint x: 392, endPoint y: 187, distance: 134.6
click at [392, 187] on div "If True If False Send Message Send Message Wait for 2d Merge Send Message Follo…" at bounding box center [325, 152] width 438 height 251
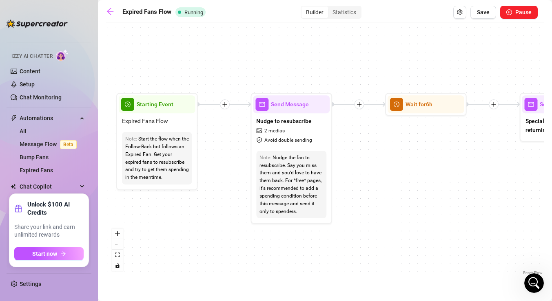
drag, startPoint x: 233, startPoint y: 228, endPoint x: 199, endPoint y: 222, distance: 34.5
click at [199, 222] on div "If True If False Send Message Send Message Wait for 2d Merge Send Message Follo…" at bounding box center [325, 152] width 438 height 251
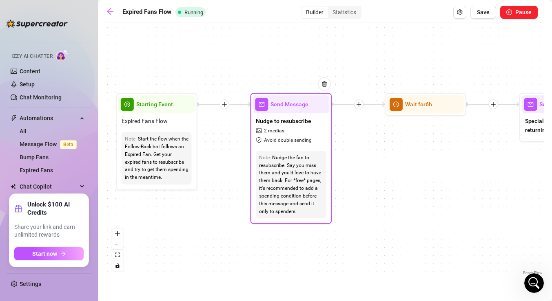
click at [301, 164] on div "Nudge the fan to resubscribe. Say you miss them and you'd love to have them bac…" at bounding box center [291, 185] width 64 height 62
click at [296, 110] on div "Send Message" at bounding box center [290, 104] width 77 height 18
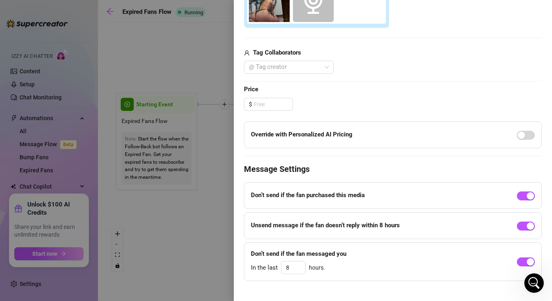
scroll to position [288, 0]
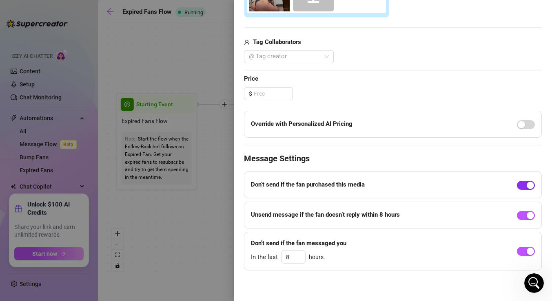
click at [522, 186] on span "button" at bounding box center [526, 185] width 18 height 9
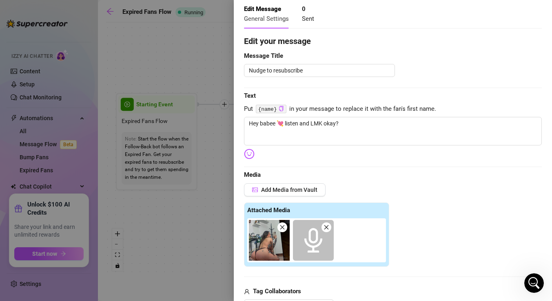
scroll to position [0, 0]
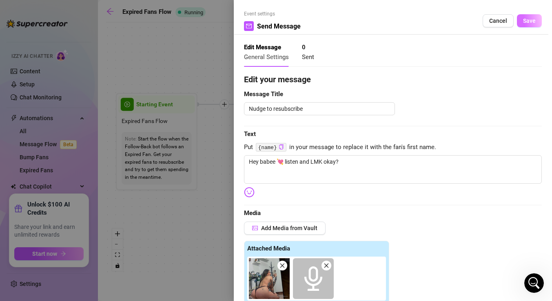
click at [530, 20] on span "Save" at bounding box center [529, 21] width 13 height 7
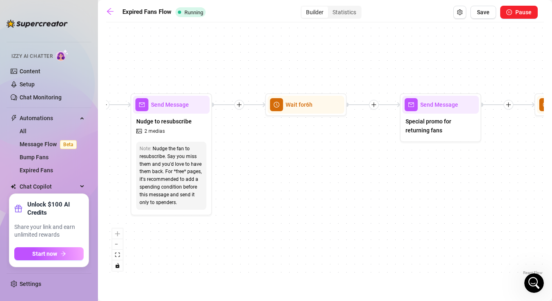
drag, startPoint x: 439, startPoint y: 135, endPoint x: 309, endPoint y: 135, distance: 130.1
click at [309, 135] on div "If True If False Send Message Send Message Wait for 2d Merge Send Message Follo…" at bounding box center [325, 152] width 438 height 251
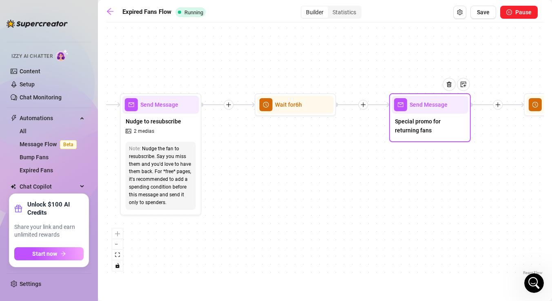
click at [422, 123] on span "Special promo for returning fans" at bounding box center [430, 126] width 70 height 18
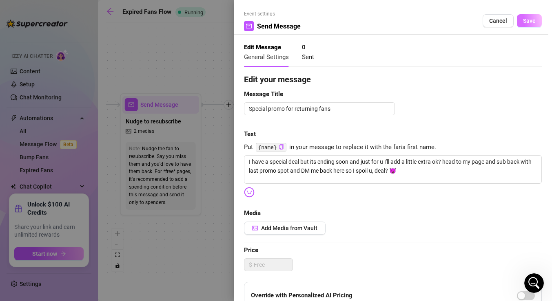
click at [529, 22] on span "Save" at bounding box center [529, 21] width 13 height 7
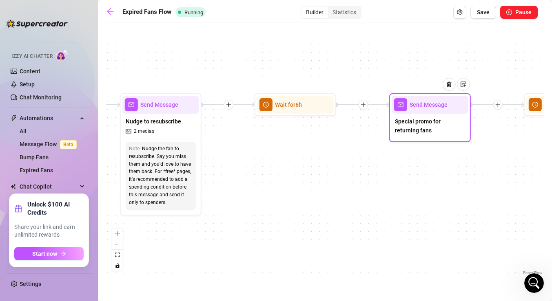
click at [423, 124] on span "Special promo for returning fans" at bounding box center [430, 126] width 70 height 18
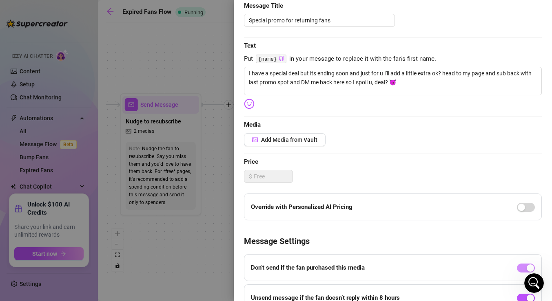
scroll to position [172, 0]
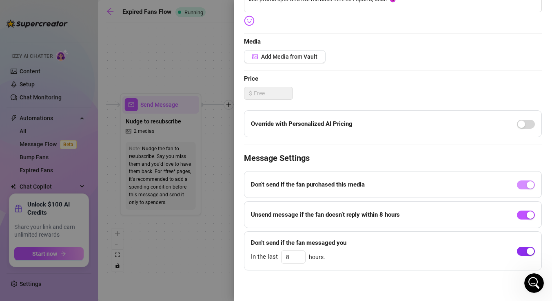
click at [530, 252] on div "button" at bounding box center [530, 251] width 7 height 7
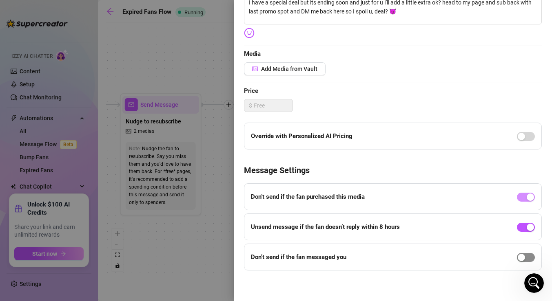
scroll to position [159, 0]
click at [530, 252] on div at bounding box center [526, 257] width 18 height 13
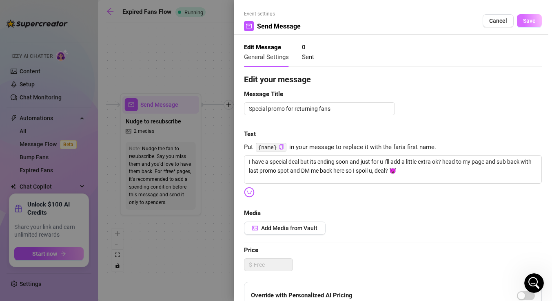
click at [525, 24] on button "Save" at bounding box center [529, 20] width 25 height 13
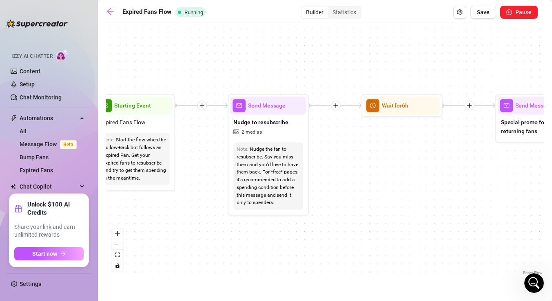
drag, startPoint x: 207, startPoint y: 165, endPoint x: 314, endPoint y: 165, distance: 107.3
click at [314, 165] on div "If True If False Send Message Send Message Wait for 2d Merge Send Message Follo…" at bounding box center [325, 152] width 438 height 251
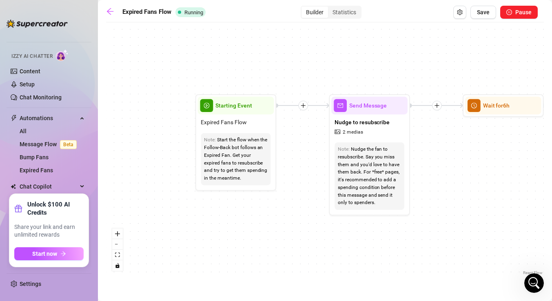
drag, startPoint x: 186, startPoint y: 164, endPoint x: 326, endPoint y: 161, distance: 140.3
click at [326, 161] on div "If True If False Send Message Send Message Wait for 2d Merge Send Message Follo…" at bounding box center [325, 152] width 438 height 251
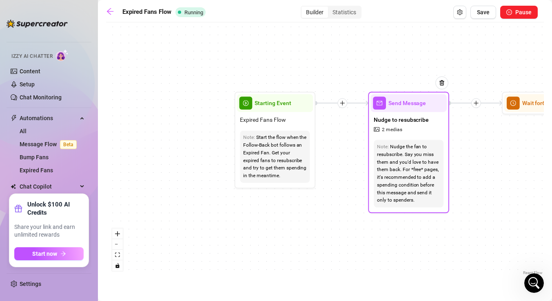
click at [402, 165] on div "Nudge the fan to resubscribe. Say you miss them and you'd love to have them bac…" at bounding box center [408, 173] width 63 height 61
click at [413, 117] on span "Nudge to resubscribe" at bounding box center [401, 119] width 55 height 9
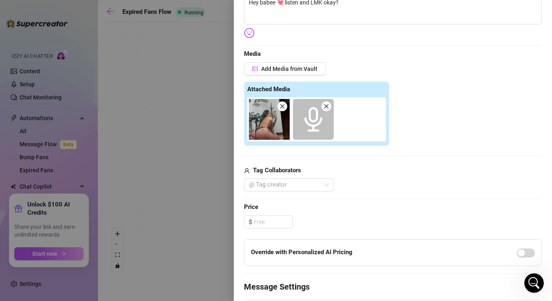
scroll to position [288, 0]
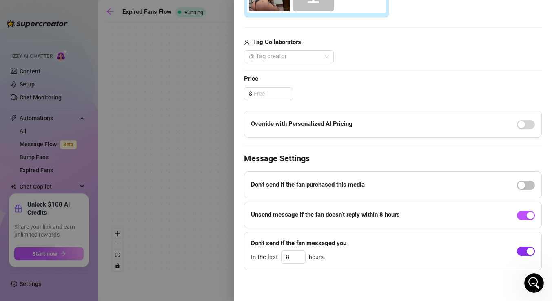
click at [533, 252] on div "button" at bounding box center [530, 251] width 7 height 7
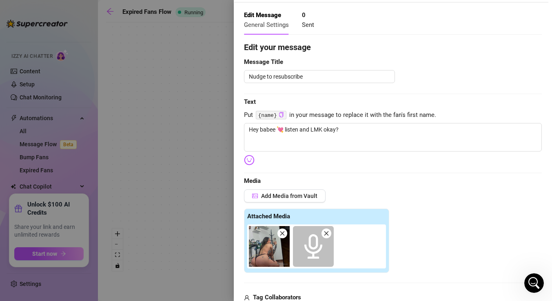
scroll to position [0, 0]
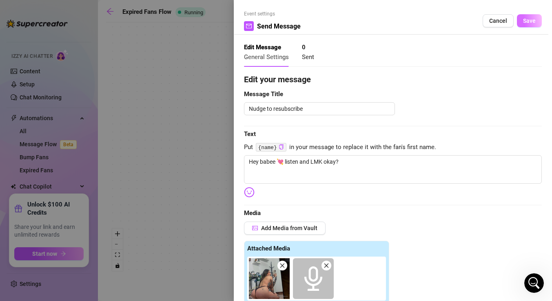
click at [533, 22] on span "Save" at bounding box center [529, 21] width 13 height 7
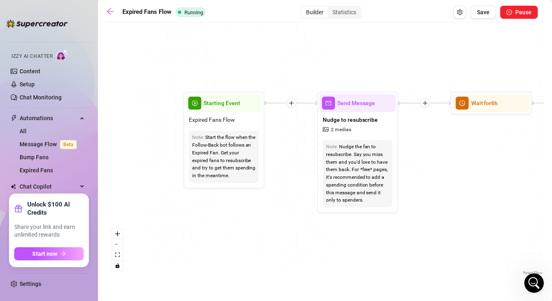
drag, startPoint x: 498, startPoint y: 157, endPoint x: 371, endPoint y: 157, distance: 126.4
click at [371, 157] on div "If True If False Send Message Send Message Wait for 2d Merge Send Message Follo…" at bounding box center [325, 152] width 438 height 251
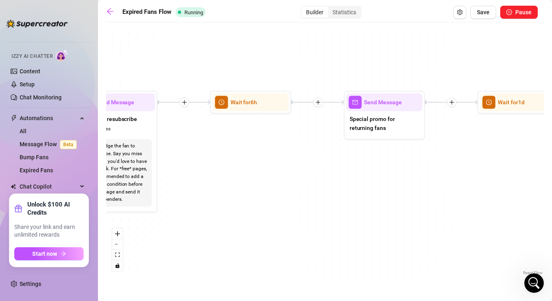
drag, startPoint x: 455, startPoint y: 161, endPoint x: 286, endPoint y: 161, distance: 168.8
click at [286, 161] on div "If True If False Send Message Send Message Wait for 2d Merge Send Message Follo…" at bounding box center [325, 152] width 438 height 251
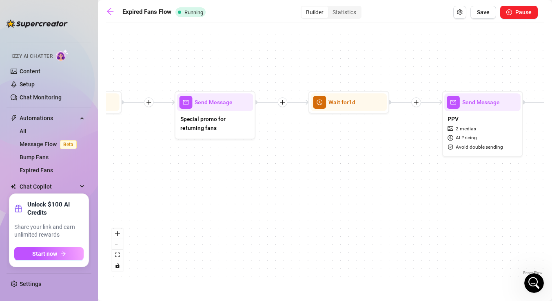
drag, startPoint x: 435, startPoint y: 166, endPoint x: 237, endPoint y: 166, distance: 197.4
click at [237, 166] on div "If True If False Send Message Send Message Wait for 2d Merge Send Message Follo…" at bounding box center [325, 152] width 438 height 251
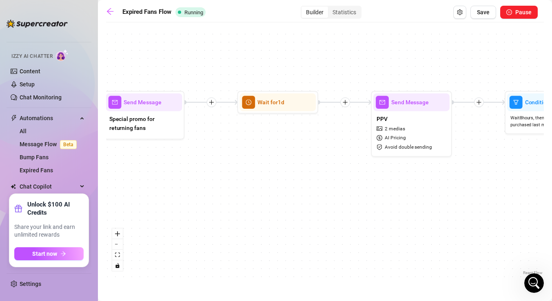
drag, startPoint x: 366, startPoint y: 168, endPoint x: 283, endPoint y: 167, distance: 82.8
click at [283, 167] on div "If True If False Send Message Send Message Wait for 2d Merge Send Message Follo…" at bounding box center [325, 152] width 438 height 251
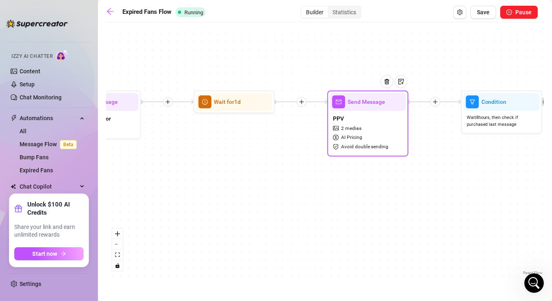
click at [352, 139] on span "AI Pricing" at bounding box center [351, 138] width 21 height 8
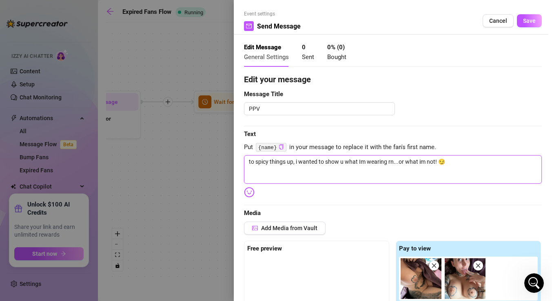
click at [254, 163] on textarea "to spicy things up, i wanted to show u what Im wearing rn...or what im not! 😏" at bounding box center [393, 169] width 298 height 29
click at [467, 161] on textarea "time to spicy things up, i wanted to show u what Im wearing rn...or what im not…" at bounding box center [393, 169] width 298 height 29
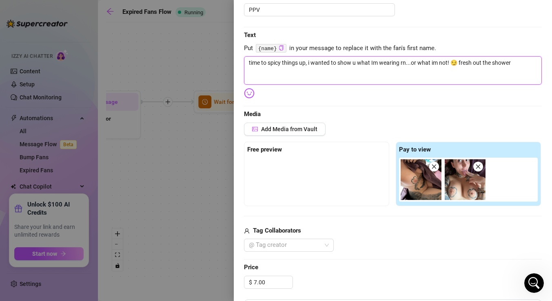
scroll to position [159, 0]
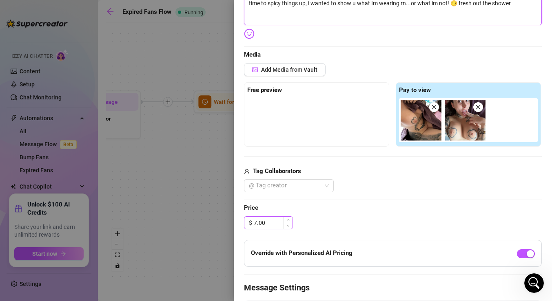
type textarea "time to spicy things up, i wanted to show u what Im wearing rn...or what im not…"
click at [270, 221] on input "7.00" at bounding box center [273, 223] width 39 height 12
type input "7"
type input "5.00"
click at [529, 252] on span "button" at bounding box center [526, 254] width 18 height 9
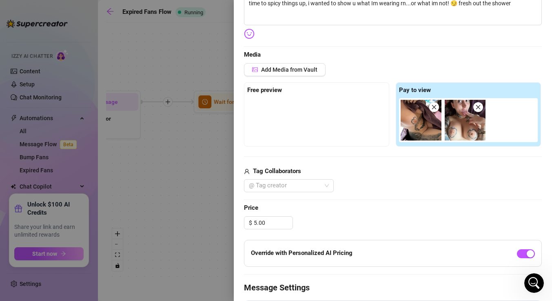
scroll to position [156, 0]
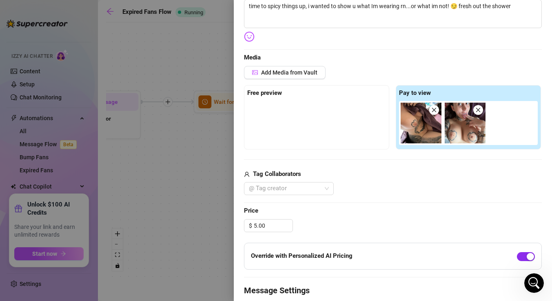
click at [527, 254] on div "button" at bounding box center [530, 256] width 7 height 7
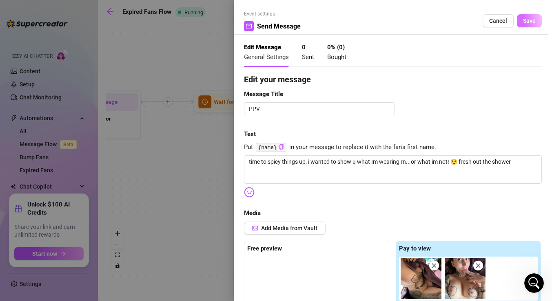
click at [528, 19] on span "Save" at bounding box center [529, 21] width 13 height 7
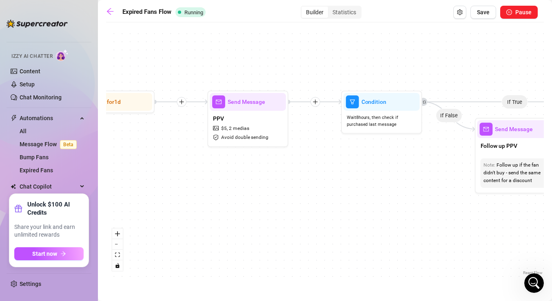
drag, startPoint x: 488, startPoint y: 149, endPoint x: 363, endPoint y: 149, distance: 124.4
click at [363, 149] on div "If True If False Send Message Send Message Wait for 2d Merge Send Message Follo…" at bounding box center [325, 152] width 438 height 251
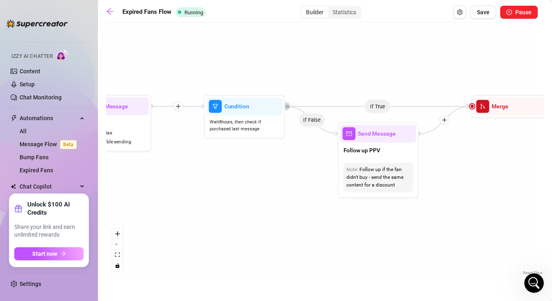
drag, startPoint x: 411, startPoint y: 166, endPoint x: 279, endPoint y: 170, distance: 132.6
click at [279, 170] on div "If True If False Send Message Send Message Wait for 2d Merge Send Message Follo…" at bounding box center [325, 152] width 438 height 251
click at [374, 174] on div "Follow up if the fan didn't buy - send the same content for a discount" at bounding box center [377, 177] width 63 height 23
click at [379, 145] on div "Follow up PPV" at bounding box center [378, 151] width 76 height 17
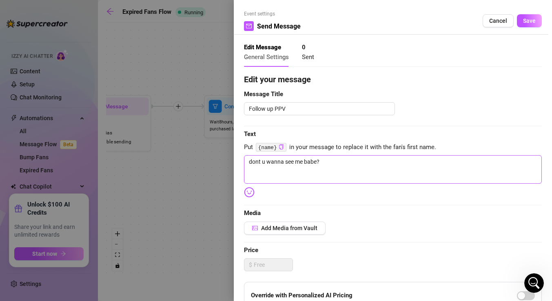
scroll to position [27, 0]
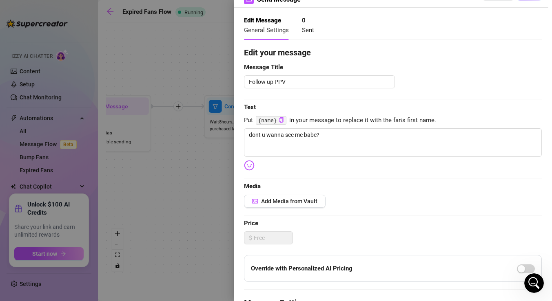
click at [200, 155] on div at bounding box center [276, 150] width 552 height 301
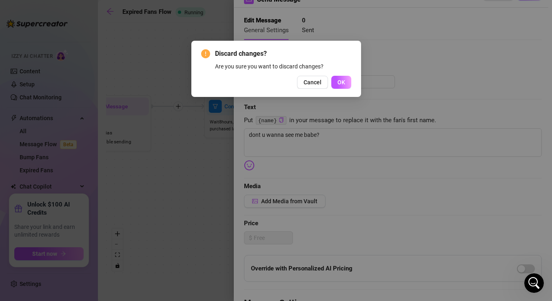
click at [200, 155] on div "Discard changes? Are you sure you want to discard changes? Cancel OK" at bounding box center [276, 150] width 552 height 301
click at [336, 82] on button "OK" at bounding box center [341, 82] width 20 height 13
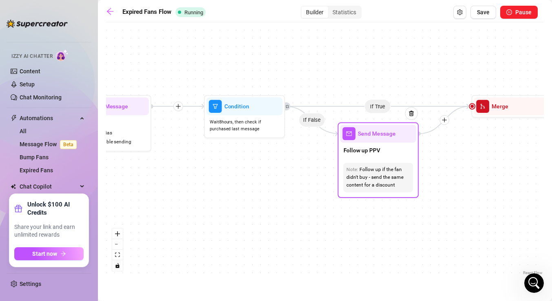
click at [377, 160] on div "Note: Follow up if the fan didn't buy - send the same content for a discount" at bounding box center [378, 178] width 76 height 36
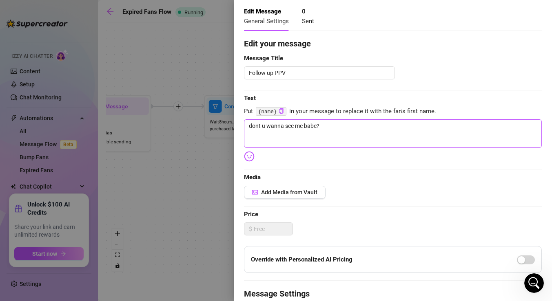
scroll to position [0, 0]
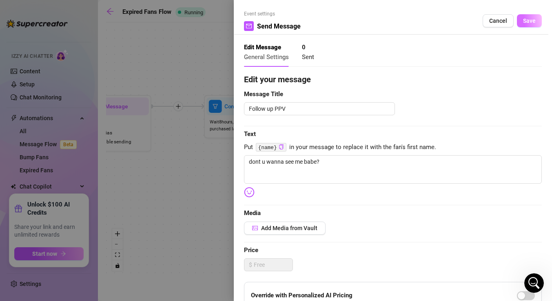
click at [525, 23] on span "Save" at bounding box center [529, 21] width 13 height 7
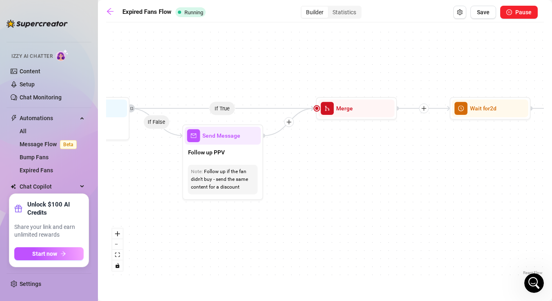
drag, startPoint x: 474, startPoint y: 146, endPoint x: 316, endPoint y: 147, distance: 158.2
click at [316, 147] on div "If True If False Send Message Send Message Wait for 2d Merge Send Message Follo…" at bounding box center [325, 152] width 438 height 251
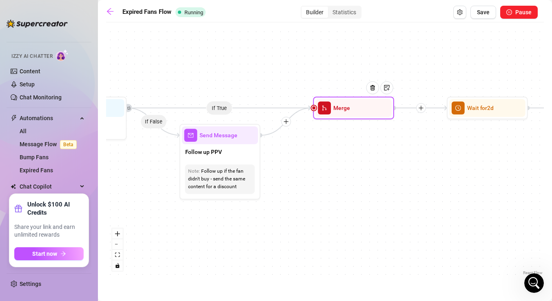
click at [327, 111] on span "merge" at bounding box center [324, 108] width 13 height 13
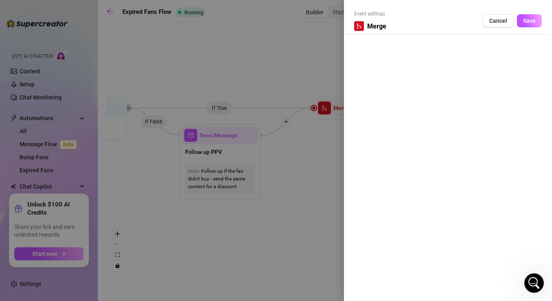
click at [360, 25] on icon "merge" at bounding box center [359, 26] width 6 height 6
click at [493, 20] on span "Cancel" at bounding box center [498, 21] width 18 height 7
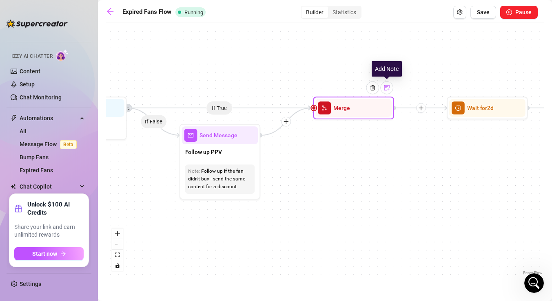
click at [383, 88] on div at bounding box center [386, 88] width 13 height 13
click at [348, 115] on div "Merge" at bounding box center [353, 108] width 76 height 18
click at [344, 117] on div "Merge" at bounding box center [353, 108] width 81 height 23
click at [328, 113] on span "merge" at bounding box center [324, 108] width 13 height 13
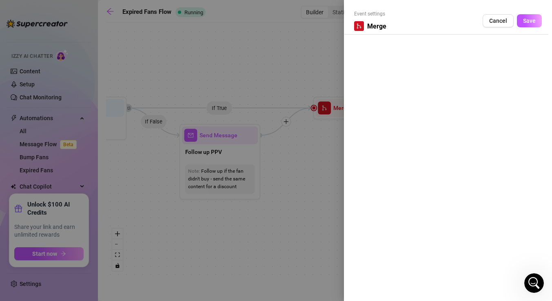
click at [371, 34] on div "Event settings Merge Cancel Save" at bounding box center [448, 22] width 188 height 24
click at [370, 24] on span "Merge" at bounding box center [376, 26] width 19 height 10
drag, startPoint x: 361, startPoint y: 24, endPoint x: 385, endPoint y: 23, distance: 24.1
click at [385, 23] on div "Merge" at bounding box center [370, 26] width 32 height 10
click at [531, 20] on span "Save" at bounding box center [529, 21] width 13 height 7
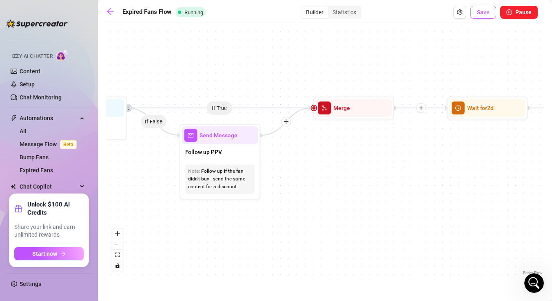
click at [484, 15] on span "Save" at bounding box center [483, 12] width 13 height 7
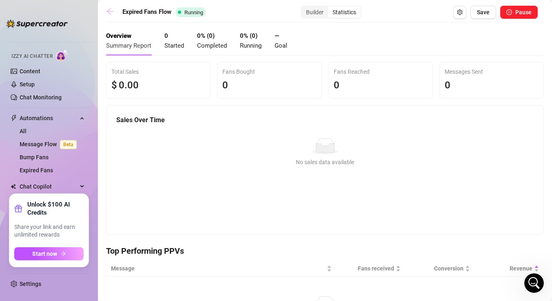
click at [110, 14] on icon "arrow-left" at bounding box center [110, 11] width 7 height 7
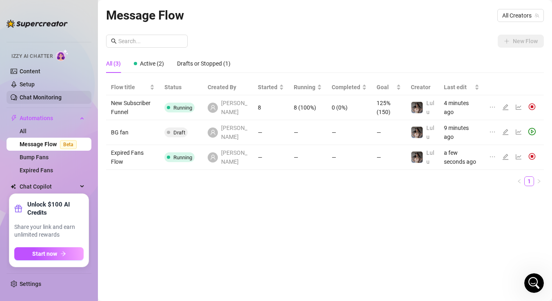
click at [53, 96] on link "Chat Monitoring" at bounding box center [41, 97] width 42 height 7
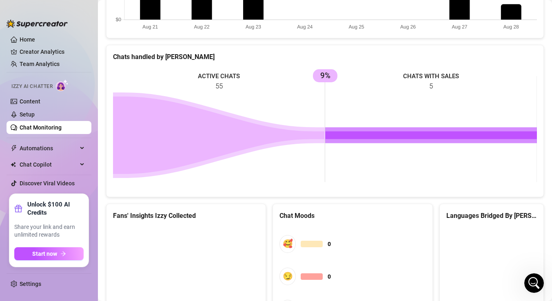
scroll to position [398, 0]
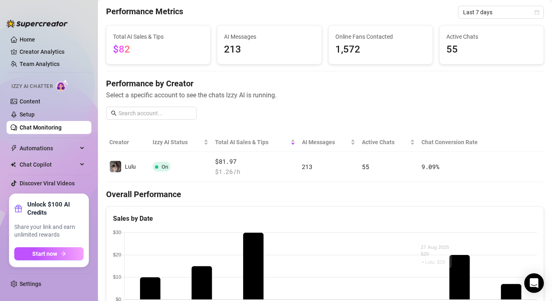
scroll to position [19, 0]
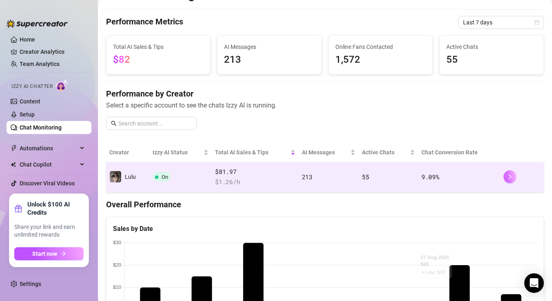
click at [511, 179] on icon "right" at bounding box center [510, 177] width 6 height 6
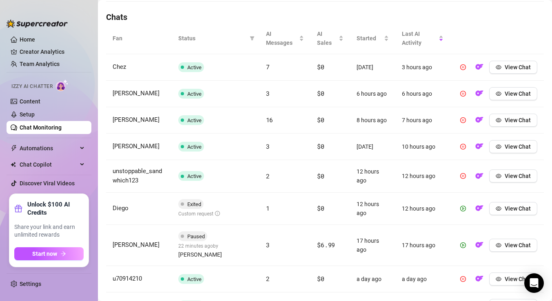
scroll to position [291, 0]
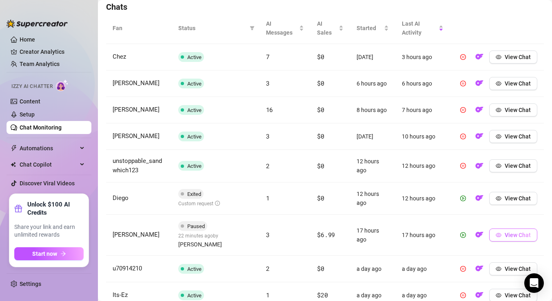
click at [504, 229] on button "View Chat" at bounding box center [513, 235] width 48 height 13
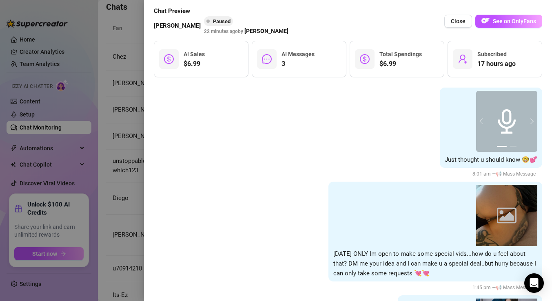
scroll to position [645, 0]
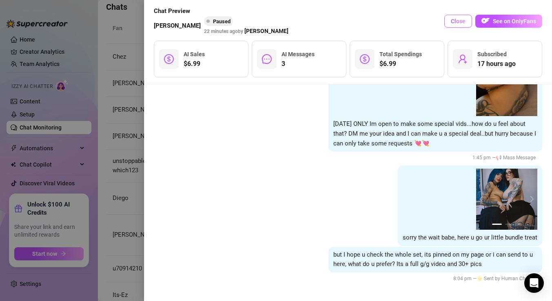
click at [462, 25] on button "Close" at bounding box center [458, 21] width 28 height 13
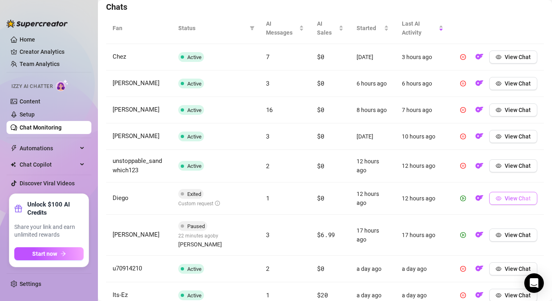
click at [511, 200] on span "View Chat" at bounding box center [517, 198] width 26 height 7
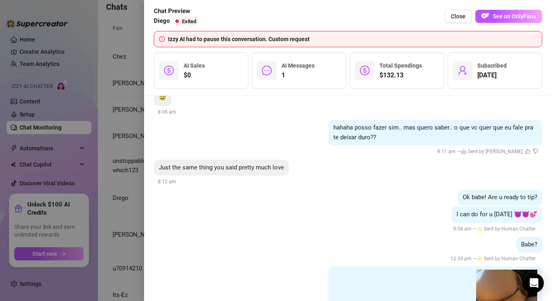
scroll to position [674, 0]
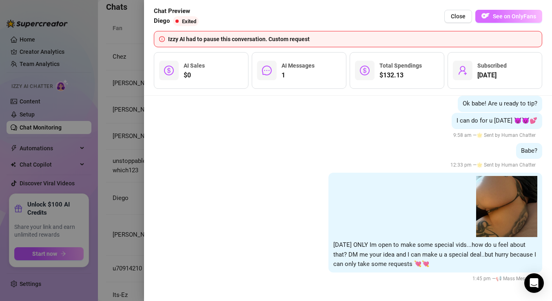
click at [516, 21] on button "See on OnlyFans" at bounding box center [508, 16] width 67 height 13
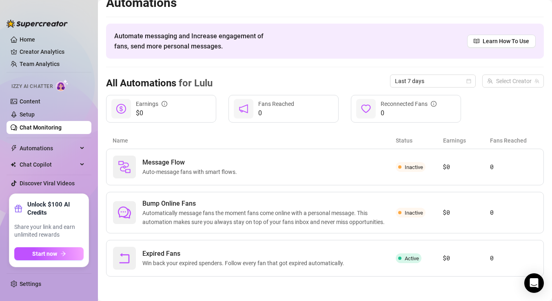
scroll to position [11, 0]
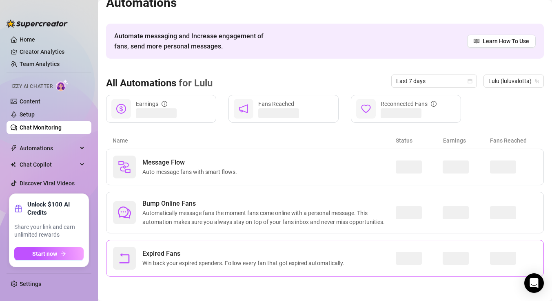
click at [288, 261] on span "Win back your expired spenders. Follow every fan that got expired automatically." at bounding box center [244, 263] width 205 height 9
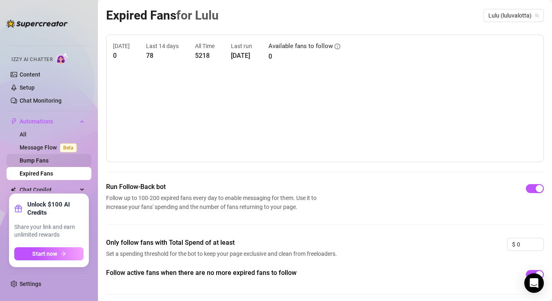
scroll to position [16, 0]
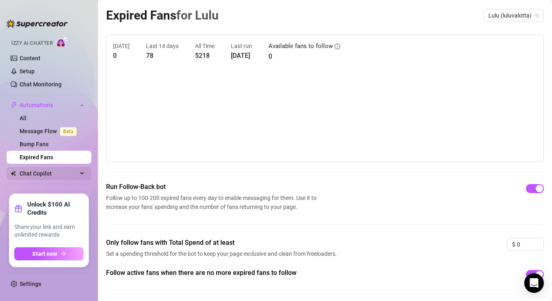
click at [60, 174] on span "Chat Copilot" at bounding box center [49, 173] width 58 height 13
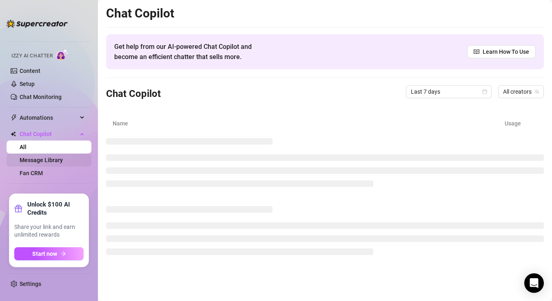
scroll to position [3, 0]
click at [43, 173] on link "Fan CRM" at bounding box center [31, 173] width 23 height 7
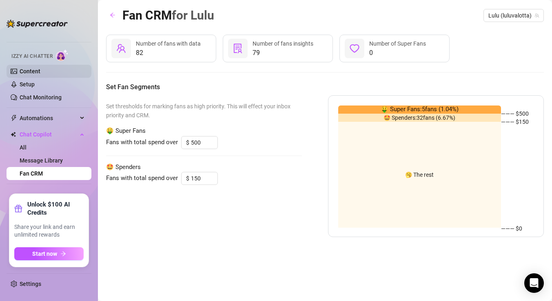
click at [40, 68] on link "Content" at bounding box center [30, 71] width 21 height 7
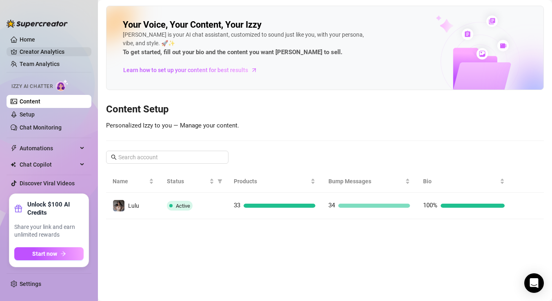
click at [55, 48] on link "Creator Analytics" at bounding box center [52, 51] width 65 height 13
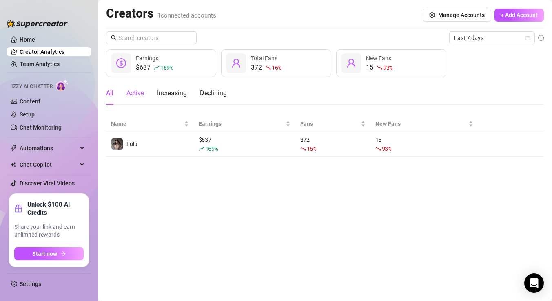
click at [137, 96] on div "Active" at bounding box center [135, 93] width 18 height 10
click at [167, 97] on div "Increasing" at bounding box center [172, 93] width 30 height 10
click at [206, 90] on div "Declining" at bounding box center [213, 93] width 27 height 10
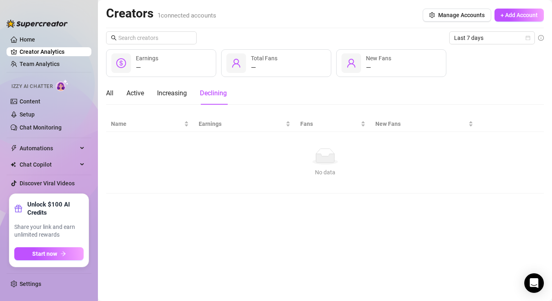
click at [115, 93] on div "All Active Increasing Declining" at bounding box center [166, 93] width 121 height 23
click at [113, 94] on div "All" at bounding box center [109, 93] width 7 height 10
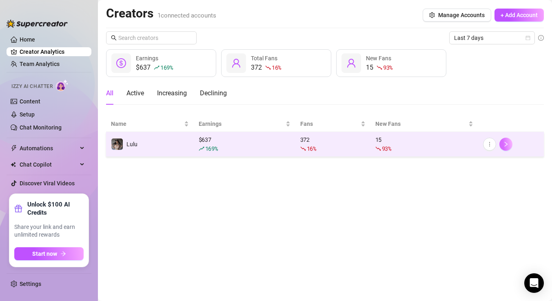
click at [504, 144] on icon "right" at bounding box center [506, 145] width 6 height 6
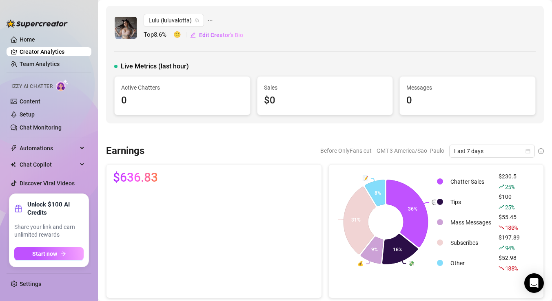
click at [141, 93] on div "Active Chatters 0" at bounding box center [182, 95] width 122 height 25
drag, startPoint x: 141, startPoint y: 93, endPoint x: 158, endPoint y: 93, distance: 17.1
click at [158, 93] on div "Active Chatters 0" at bounding box center [182, 95] width 122 height 25
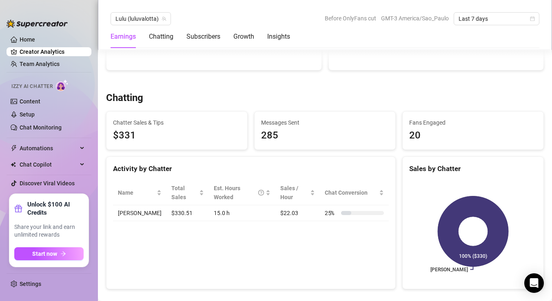
scroll to position [236, 0]
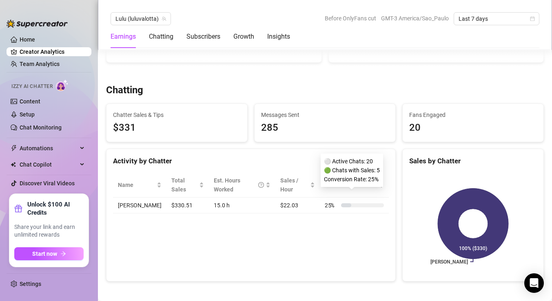
click at [359, 201] on div "25 %" at bounding box center [354, 205] width 59 height 9
click at [124, 198] on td "[PERSON_NAME]" at bounding box center [139, 206] width 53 height 16
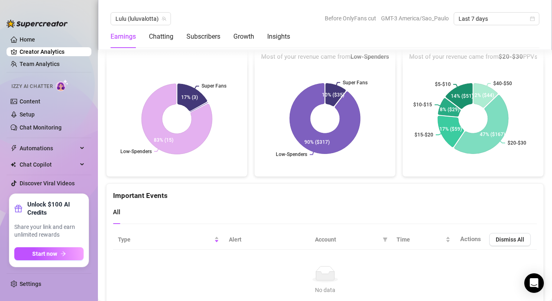
scroll to position [1765, 0]
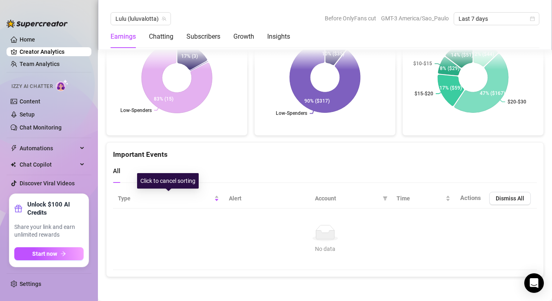
click at [144, 215] on td "No data No data" at bounding box center [325, 240] width 424 height 62
click at [332, 234] on icon at bounding box center [325, 235] width 18 height 9
click at [192, 224] on td "No data No data" at bounding box center [325, 240] width 424 height 62
click at [478, 197] on span "Actions" at bounding box center [470, 198] width 21 height 7
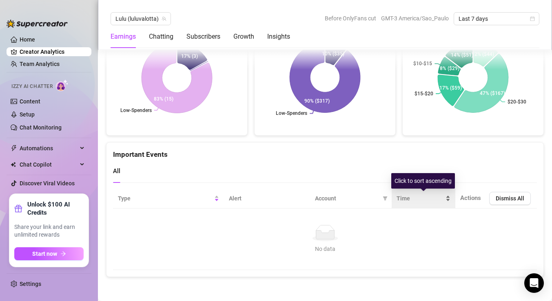
click at [450, 197] on div "Time" at bounding box center [423, 198] width 54 height 9
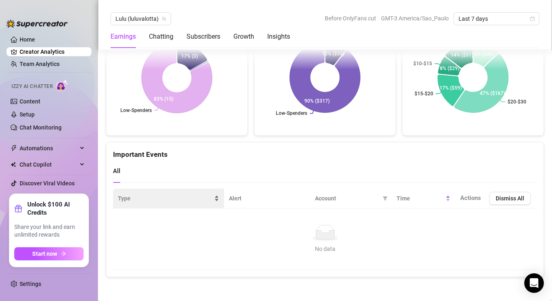
click at [126, 194] on div "Type" at bounding box center [168, 198] width 101 height 9
click at [131, 162] on div "All" at bounding box center [325, 171] width 424 height 23
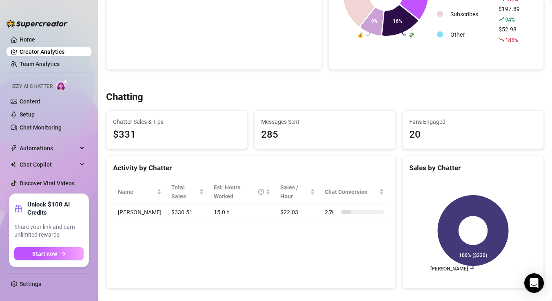
scroll to position [0, 0]
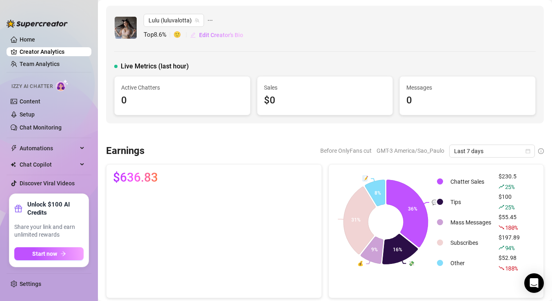
click at [211, 34] on span "Edit Creator's Bio" at bounding box center [221, 35] width 44 height 7
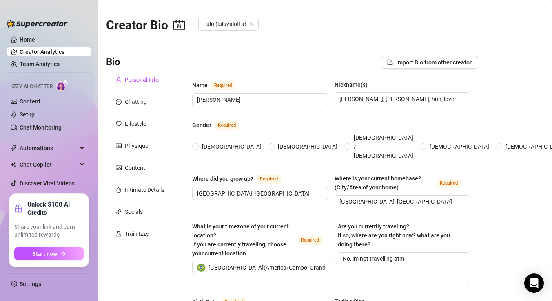
radio input "true"
type input "[DATE]"
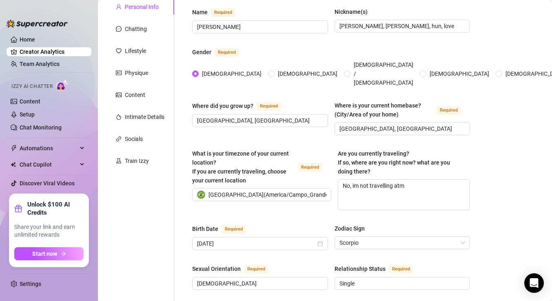
scroll to position [60, 0]
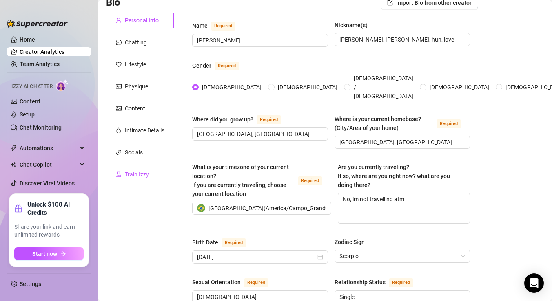
click at [141, 177] on div "Train Izzy" at bounding box center [137, 174] width 24 height 9
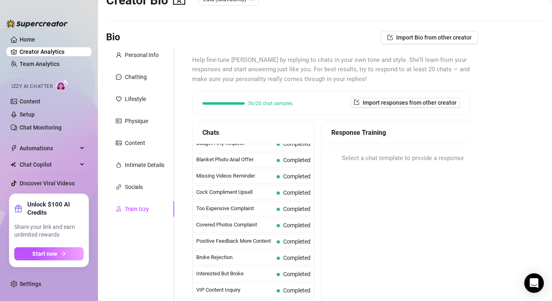
scroll to position [0, 0]
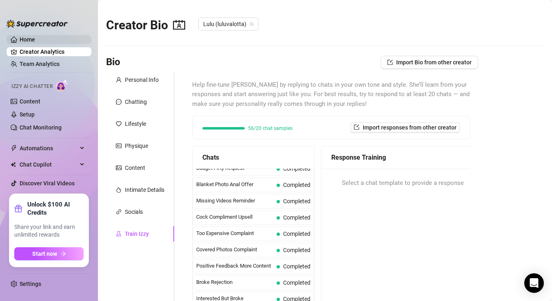
click at [35, 38] on link "Home" at bounding box center [27, 39] width 15 height 7
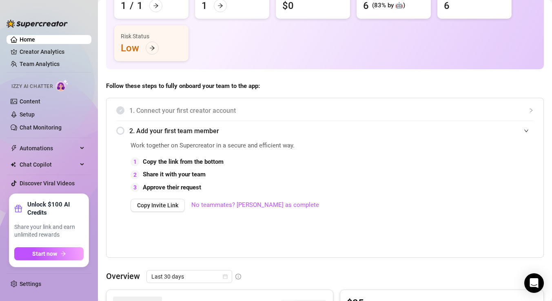
scroll to position [99, 0]
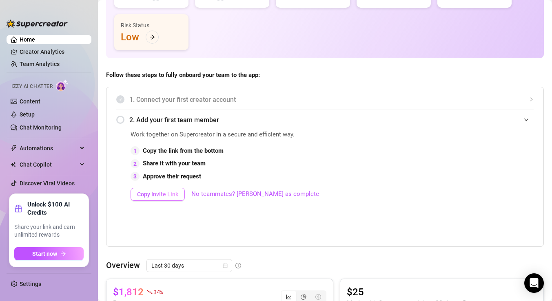
click at [169, 196] on span "Copy Invite Link" at bounding box center [157, 194] width 41 height 7
click at [261, 194] on link "No teammates? Mark as complete" at bounding box center [255, 195] width 128 height 10
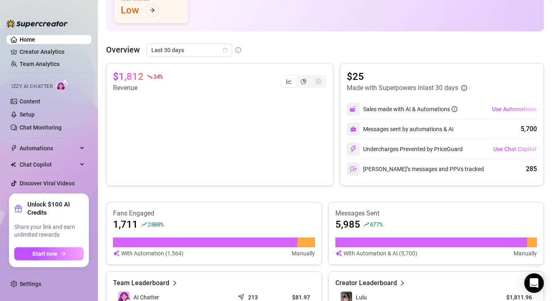
scroll to position [126, 0]
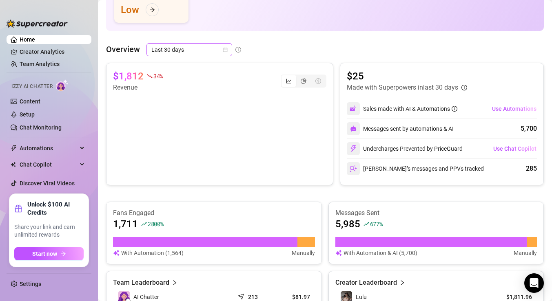
click at [227, 47] on span "Last 30 days" at bounding box center [189, 50] width 76 height 12
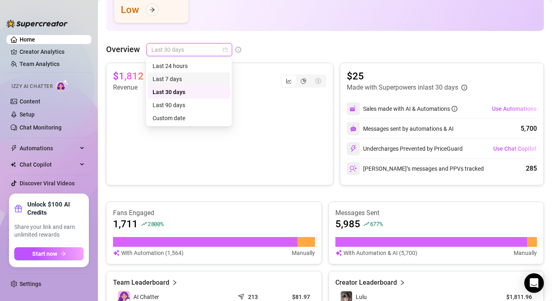
click at [201, 79] on div "Last 7 days" at bounding box center [189, 79] width 73 height 9
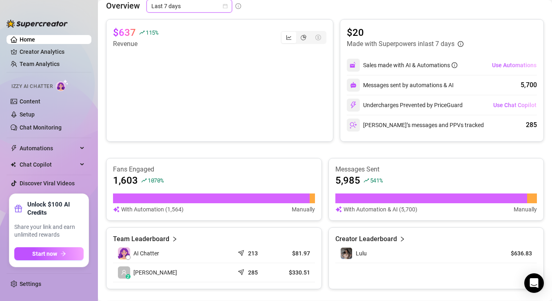
scroll to position [168, 0]
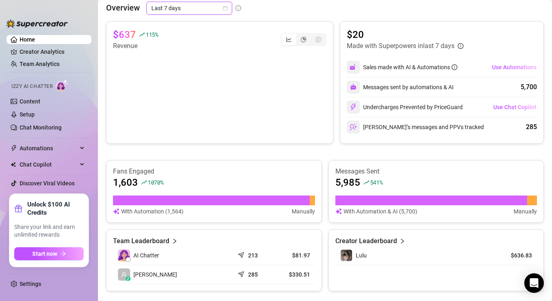
click at [386, 242] on article "Creator Leaderboard" at bounding box center [366, 242] width 62 height 10
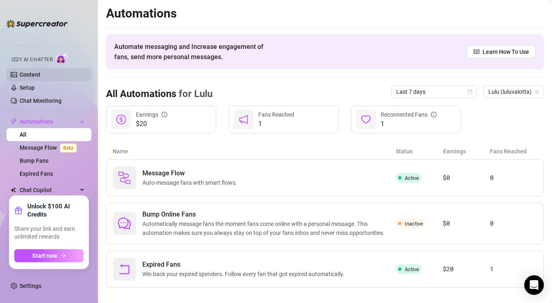
click at [40, 74] on link "Content" at bounding box center [30, 74] width 21 height 7
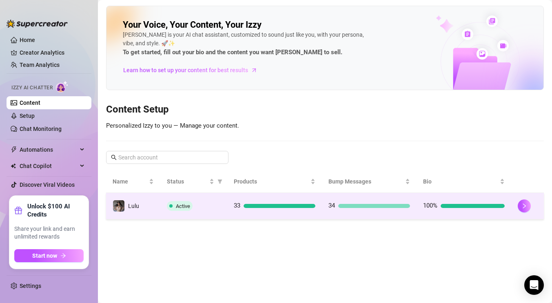
click at [278, 207] on div at bounding box center [279, 206] width 72 height 4
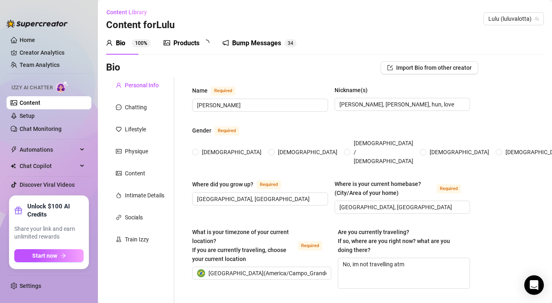
radio input "true"
type input "[DATE]"
click at [209, 44] on span "3" at bounding box center [210, 43] width 3 height 6
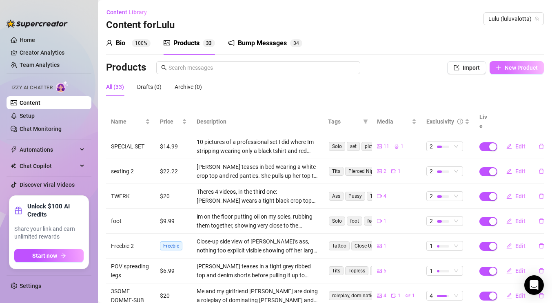
click at [522, 69] on span "New Product" at bounding box center [520, 67] width 33 height 7
type textarea "Type your message here..."
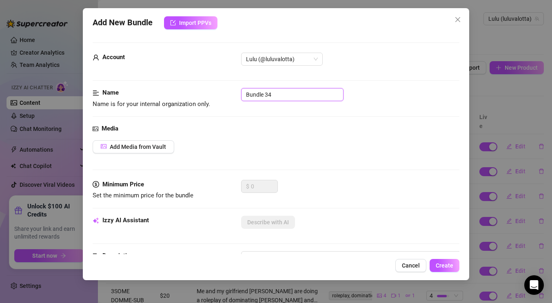
drag, startPoint x: 293, startPoint y: 94, endPoint x: 215, endPoint y: 93, distance: 77.9
click at [215, 93] on div "Name Name is for your internal organization only. Bundle 34" at bounding box center [276, 98] width 367 height 21
type input "Secretary [PERSON_NAME]"
click at [157, 149] on span "Add Media from Vault" at bounding box center [138, 147] width 56 height 7
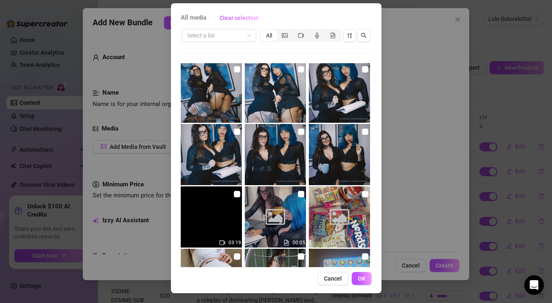
scroll to position [1376, 0]
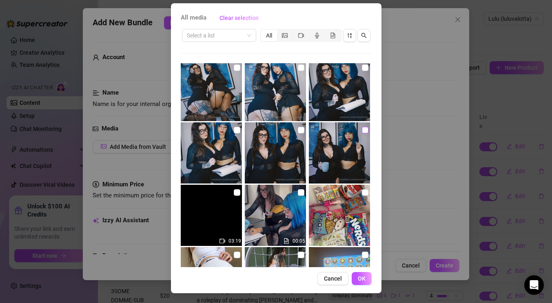
click at [364, 130] on input "checkbox" at bounding box center [365, 130] width 7 height 7
checkbox input "true"
click at [302, 131] on input "checkbox" at bounding box center [301, 130] width 7 height 7
checkbox input "true"
click at [236, 131] on input "checkbox" at bounding box center [237, 130] width 7 height 7
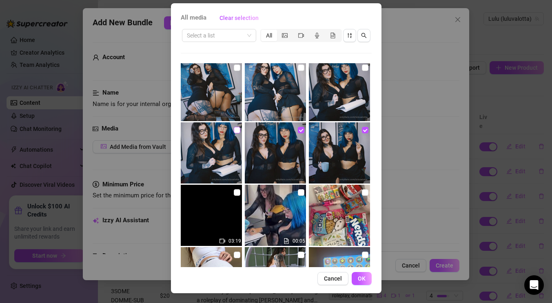
checkbox input "true"
click at [364, 69] on input "checkbox" at bounding box center [365, 67] width 7 height 7
checkbox input "true"
click at [301, 67] on input "checkbox" at bounding box center [301, 67] width 7 height 7
checkbox input "true"
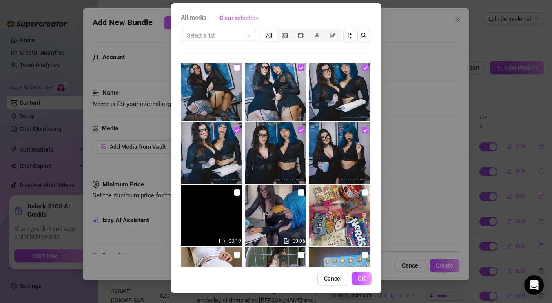
click at [236, 68] on input "checkbox" at bounding box center [237, 67] width 7 height 7
checkbox input "true"
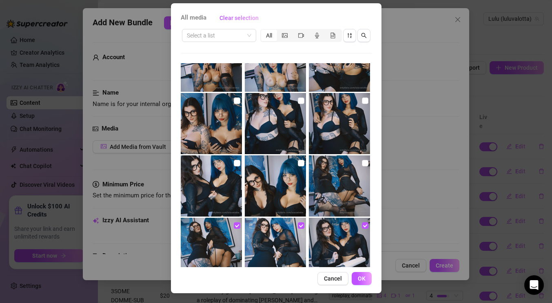
scroll to position [1219, 0]
click at [361, 160] on img at bounding box center [339, 185] width 61 height 61
click at [363, 161] on input "checkbox" at bounding box center [365, 162] width 7 height 7
checkbox input "true"
click at [300, 161] on input "checkbox" at bounding box center [301, 162] width 7 height 7
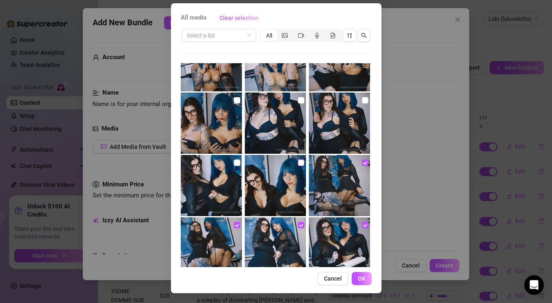
checkbox input "true"
click at [237, 162] on input "checkbox" at bounding box center [237, 162] width 7 height 7
checkbox input "true"
click at [364, 100] on input "checkbox" at bounding box center [365, 100] width 7 height 7
checkbox input "true"
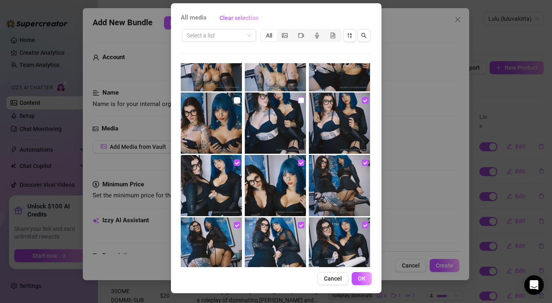
click at [299, 100] on input "checkbox" at bounding box center [301, 100] width 7 height 7
checkbox input "true"
click at [235, 100] on input "checkbox" at bounding box center [237, 100] width 7 height 7
checkbox input "true"
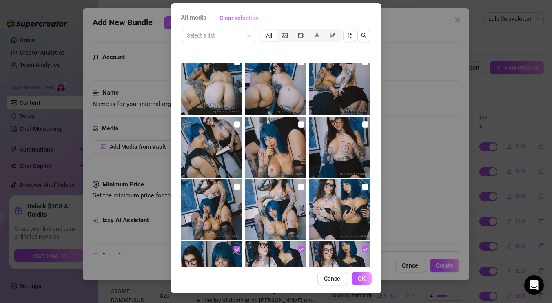
scroll to position [1074, 0]
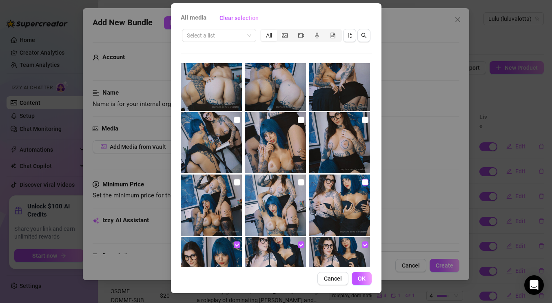
click at [363, 184] on input "checkbox" at bounding box center [365, 182] width 7 height 7
checkbox input "true"
click at [299, 179] on input "checkbox" at bounding box center [301, 182] width 7 height 7
checkbox input "true"
click at [237, 184] on input "checkbox" at bounding box center [237, 182] width 7 height 7
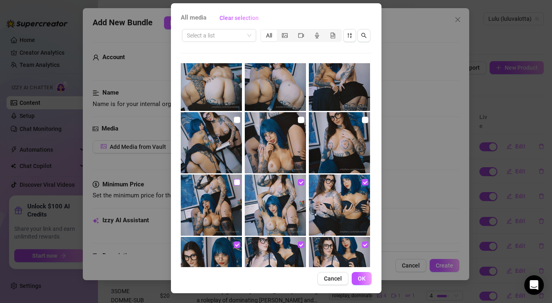
checkbox input "true"
click at [364, 119] on input "checkbox" at bounding box center [365, 120] width 7 height 7
checkbox input "true"
click at [299, 120] on input "checkbox" at bounding box center [301, 120] width 7 height 7
checkbox input "true"
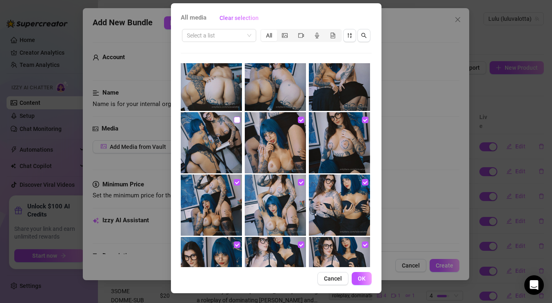
click at [237, 119] on input "checkbox" at bounding box center [237, 120] width 7 height 7
checkbox input "true"
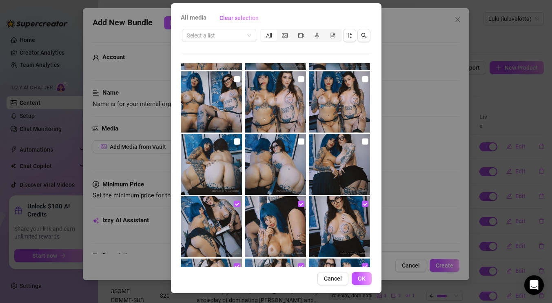
scroll to position [985, 0]
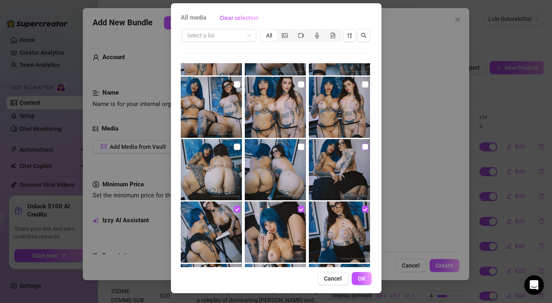
click at [362, 146] on input "checkbox" at bounding box center [365, 147] width 7 height 7
checkbox input "true"
click at [301, 146] on input "checkbox" at bounding box center [301, 147] width 7 height 7
checkbox input "true"
click at [236, 147] on input "checkbox" at bounding box center [237, 147] width 7 height 7
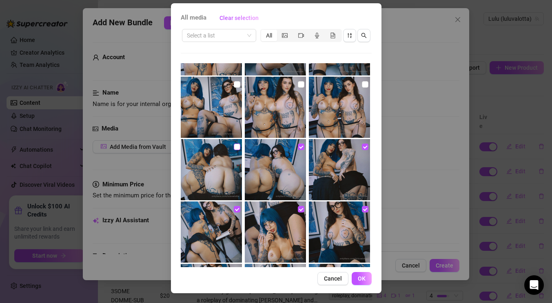
checkbox input "true"
click at [363, 84] on input "checkbox" at bounding box center [365, 84] width 7 height 7
checkbox input "true"
click at [299, 84] on input "checkbox" at bounding box center [301, 84] width 7 height 7
checkbox input "true"
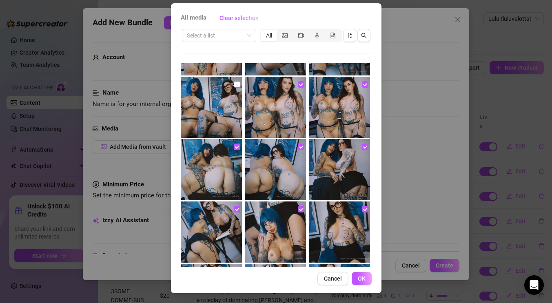
click at [239, 85] on input "checkbox" at bounding box center [237, 84] width 7 height 7
checkbox input "true"
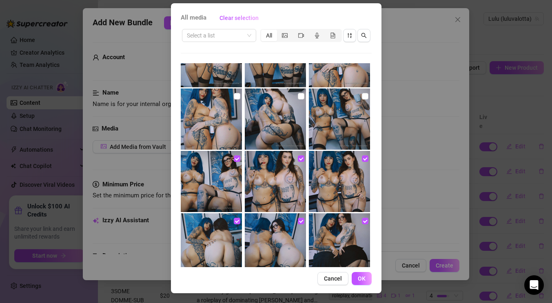
scroll to position [908, 0]
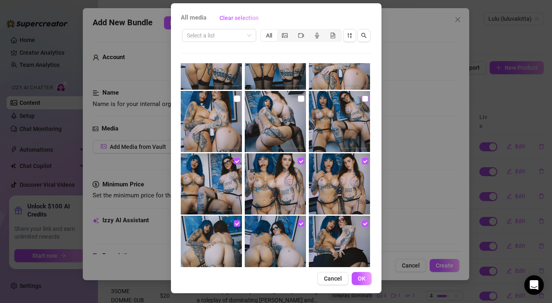
click at [362, 101] on input "checkbox" at bounding box center [365, 98] width 7 height 7
checkbox input "true"
click at [305, 98] on img at bounding box center [275, 121] width 61 height 61
click at [301, 98] on input "checkbox" at bounding box center [301, 98] width 7 height 7
checkbox input "true"
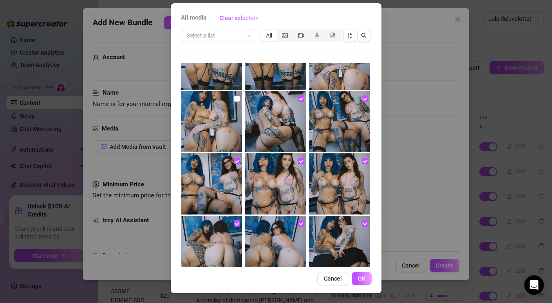
click at [234, 97] on input "checkbox" at bounding box center [237, 98] width 7 height 7
checkbox input "true"
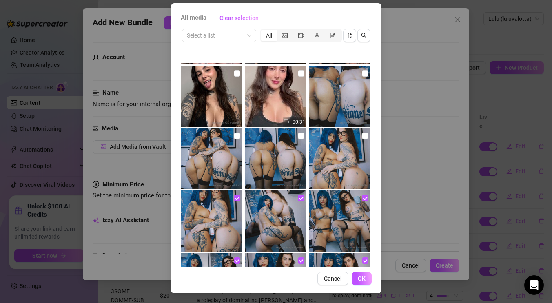
scroll to position [807, 0]
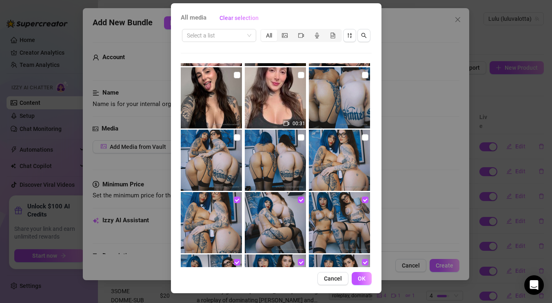
click at [362, 132] on img at bounding box center [339, 160] width 61 height 61
click at [363, 137] on input "checkbox" at bounding box center [365, 137] width 7 height 7
checkbox input "true"
click at [302, 133] on label at bounding box center [301, 137] width 7 height 9
click at [302, 134] on input "checkbox" at bounding box center [301, 137] width 7 height 7
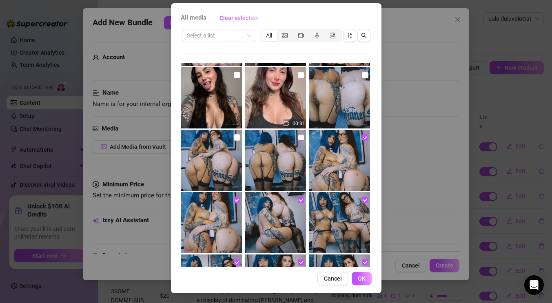
checkbox input "true"
click at [237, 138] on input "checkbox" at bounding box center [237, 137] width 7 height 7
checkbox input "true"
click at [367, 74] on input "checkbox" at bounding box center [365, 75] width 7 height 7
checkbox input "true"
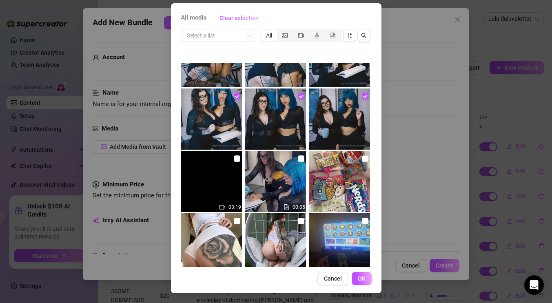
scroll to position [1409, 0]
click at [234, 158] on input "checkbox" at bounding box center [237, 159] width 7 height 7
checkbox input "true"
click at [358, 276] on span "OK" at bounding box center [362, 278] width 8 height 7
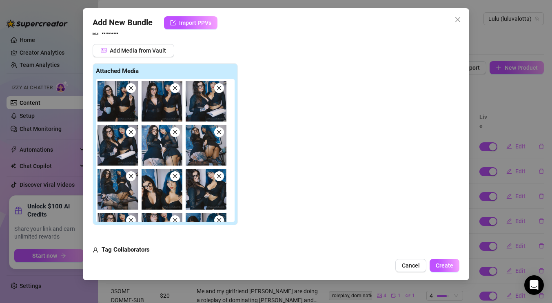
scroll to position [99, 0]
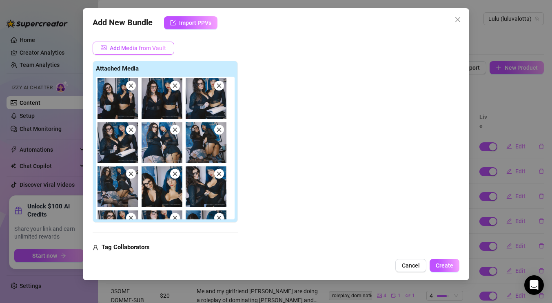
click at [163, 51] on button "Add Media from Vault" at bounding box center [134, 48] width 82 height 13
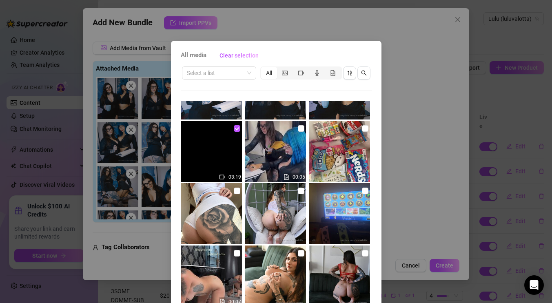
scroll to position [1449, 0]
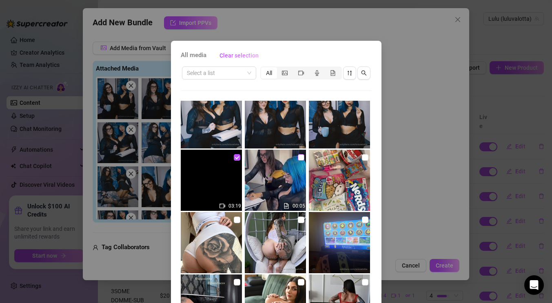
click at [301, 161] on label at bounding box center [301, 157] width 7 height 9
click at [301, 161] on input "checkbox" at bounding box center [301, 157] width 7 height 7
checkbox input "true"
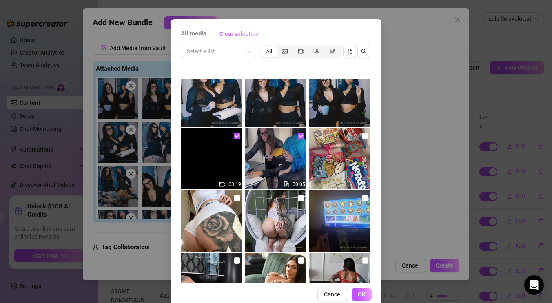
scroll to position [38, 0]
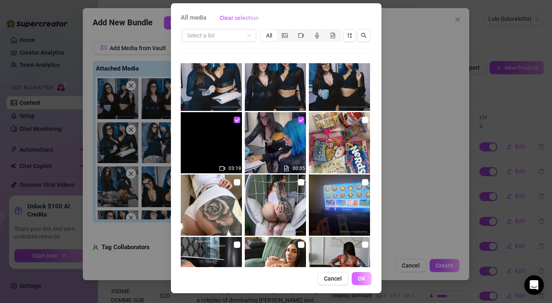
click at [360, 278] on span "OK" at bounding box center [362, 278] width 8 height 7
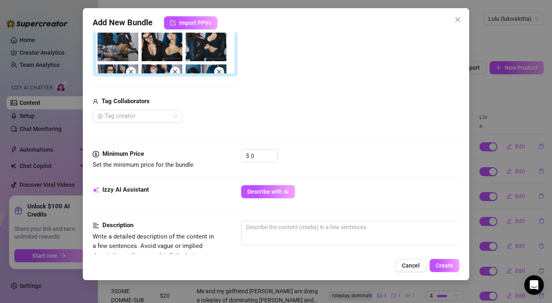
scroll to position [246, 0]
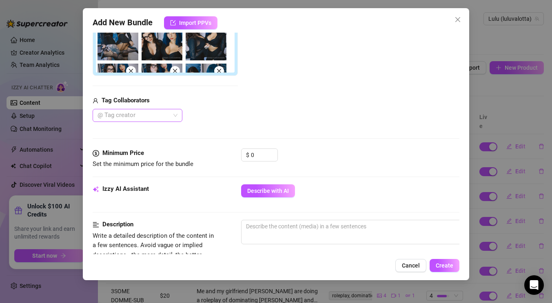
click at [175, 116] on div "@ Tag creator" at bounding box center [138, 115] width 90 height 13
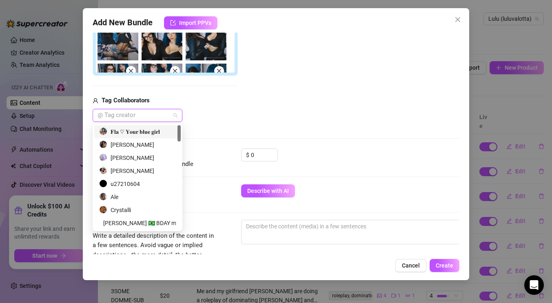
click at [153, 135] on div "𝐅𝐥𝐚 ♡ 𝐘𝐨𝐮𝐫 𝐛𝐥𝐮𝐞 𝐠𝐢𝐫𝐥" at bounding box center [137, 131] width 77 height 9
click at [259, 154] on input "0" at bounding box center [264, 155] width 27 height 12
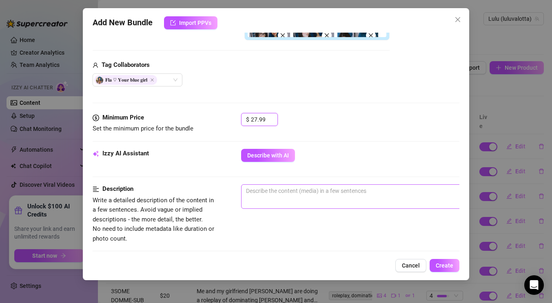
scroll to position [313, 0]
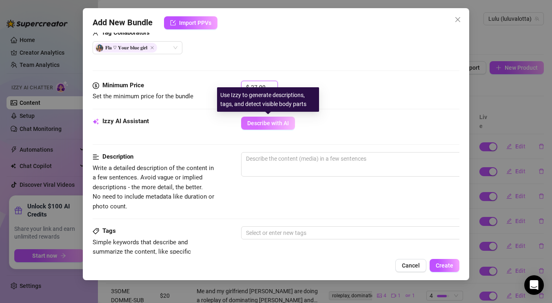
type input "27.99"
click at [268, 120] on span "Describe with AI" at bounding box center [268, 123] width 42 height 7
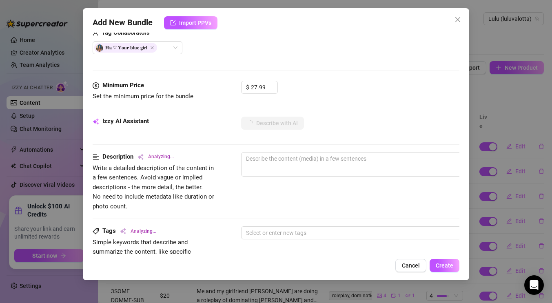
type textarea "[PERSON_NAME]"
type textarea "[PERSON_NAME] and"
type textarea "[PERSON_NAME] and another"
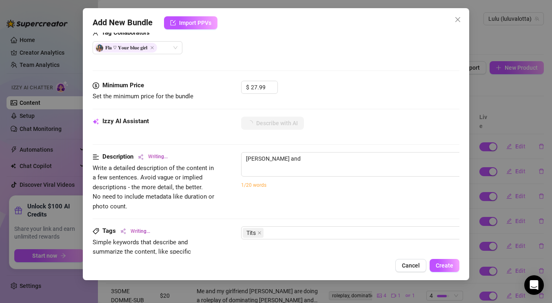
type textarea "[PERSON_NAME] and another"
type textarea "[PERSON_NAME] and another tattooed"
type textarea "[PERSON_NAME] and another tattooed beauty"
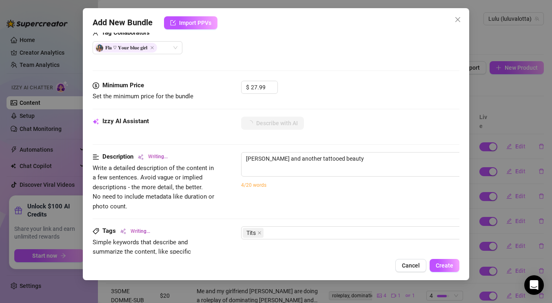
type textarea "[PERSON_NAME] and another tattooed beauty start"
type textarea "[PERSON_NAME] and another tattooed beauty start in"
type textarea "[PERSON_NAME] and another tattooed beauty start in sheer"
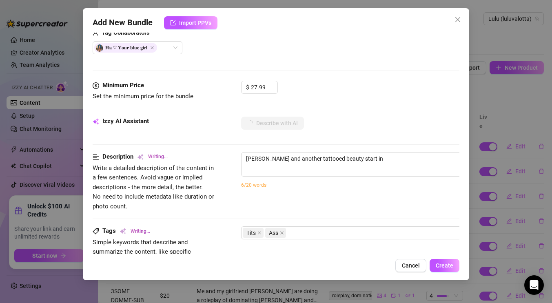
type textarea "[PERSON_NAME] and another tattooed beauty start in sheer"
type textarea "[PERSON_NAME] and another tattooed beauty start in sheer black"
type textarea "[PERSON_NAME] and another tattooed beauty start in sheer black tops"
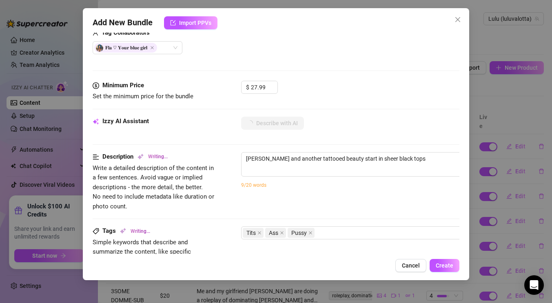
type textarea "[PERSON_NAME] and another tattooed beauty start in sheer black tops and"
type textarea "[PERSON_NAME] and another tattooed beauty start in sheer black tops and skirts,"
type textarea "[PERSON_NAME] and another tattooed beauty start in sheer black tops and skirts,…"
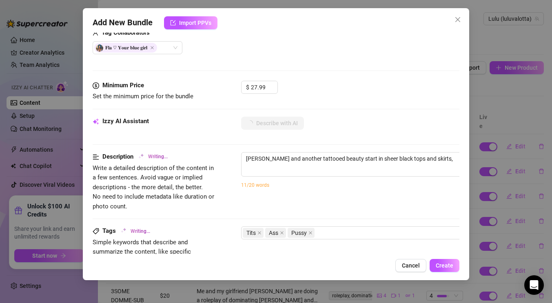
type textarea "[PERSON_NAME] and another tattooed beauty start in sheer black tops and skirts,…"
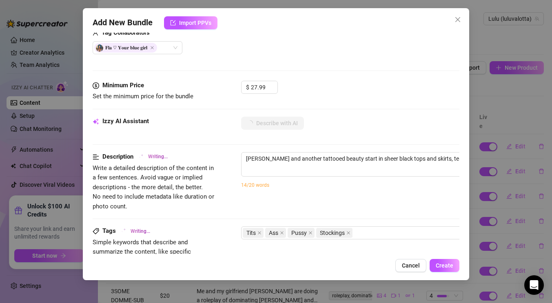
type textarea "[PERSON_NAME] and another tattooed beauty start in sheer black tops and skirts,…"
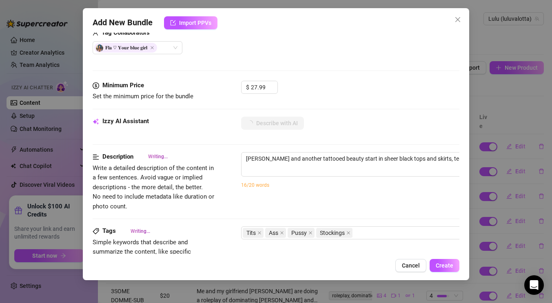
type textarea "[PERSON_NAME] and another tattooed beauty start in sheer black tops and skirts,…"
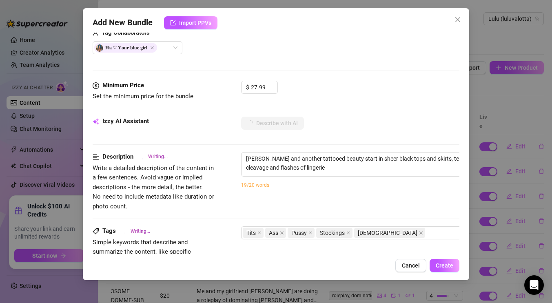
type textarea "[PERSON_NAME] and another tattooed beauty start in sheer black tops and skirts,…"
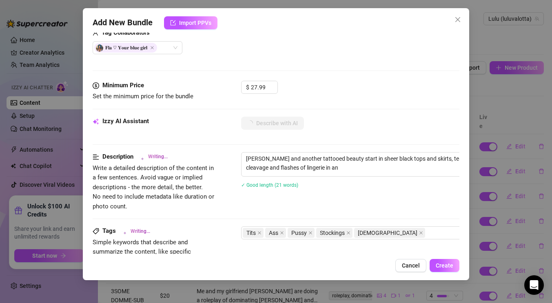
type textarea "[PERSON_NAME] and another tattooed beauty start in sheer black tops and skirts,…"
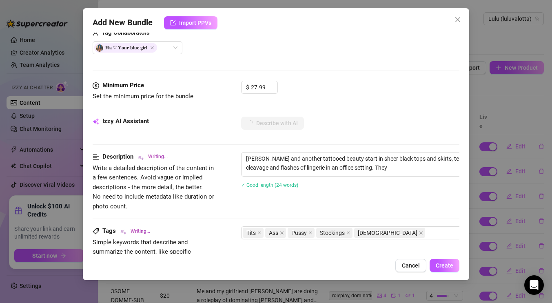
type textarea "[PERSON_NAME] and another tattooed beauty start in sheer black tops and skirts,…"
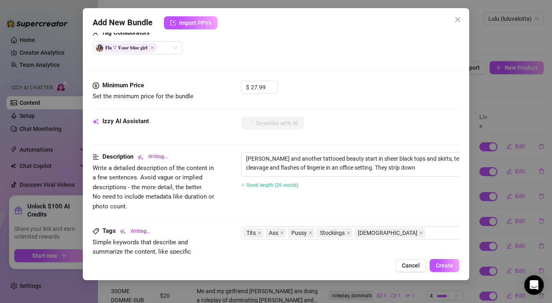
type textarea "[PERSON_NAME] and another tattooed beauty start in sheer black tops and skirts,…"
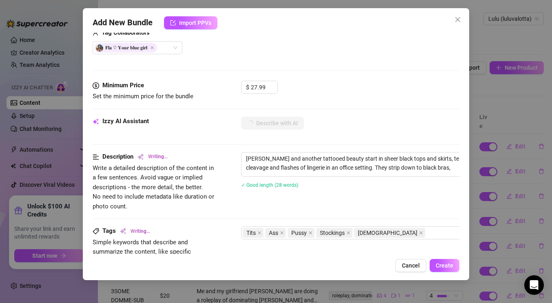
type textarea "[PERSON_NAME] and another tattooed beauty start in sheer black tops and skirts,…"
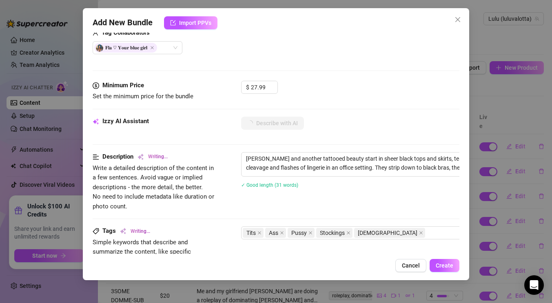
type textarea "[PERSON_NAME] and another tattooed beauty start in sheer black tops and skirts,…"
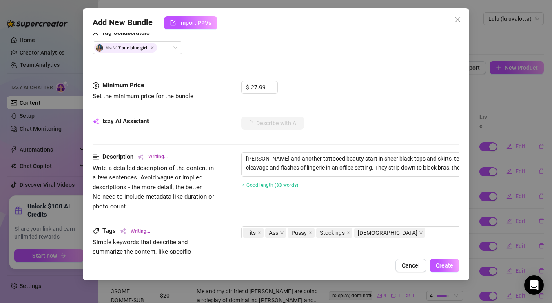
type textarea "[PERSON_NAME] and another tattooed beauty start in sheer black tops and skirts,…"
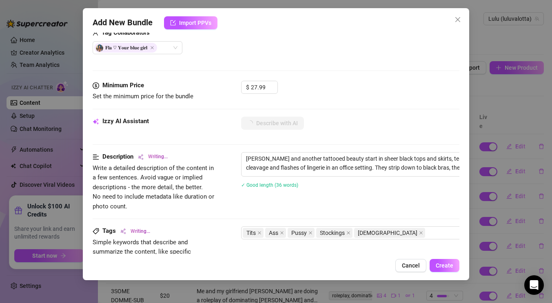
type textarea "[PERSON_NAME] and another tattooed beauty start in sheer black tops and skirts,…"
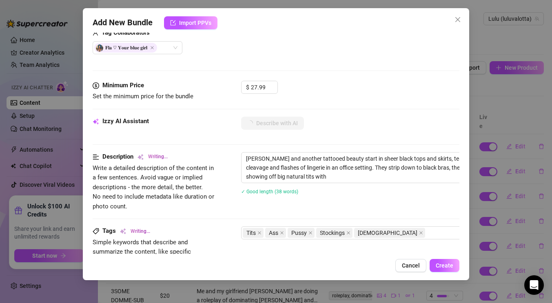
type textarea "[PERSON_NAME] and another tattooed beauty start in sheer black tops and skirts,…"
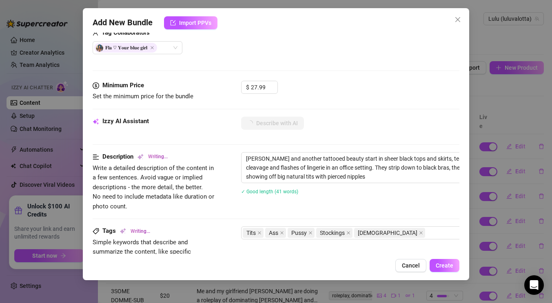
type textarea "[PERSON_NAME] and another tattooed beauty start in sheer black tops and skirts,…"
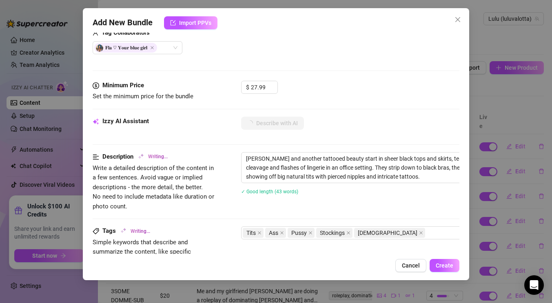
type textarea "[PERSON_NAME] and another tattooed beauty start in sheer black tops and skirts,…"
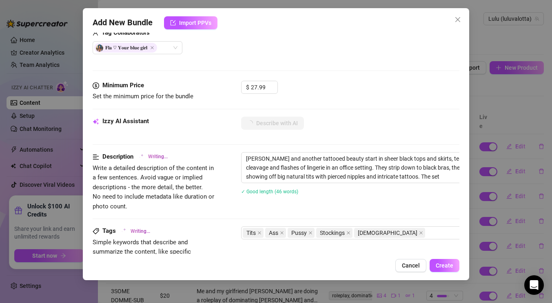
type textarea "[PERSON_NAME] and another tattooed beauty start in sheer black tops and skirts,…"
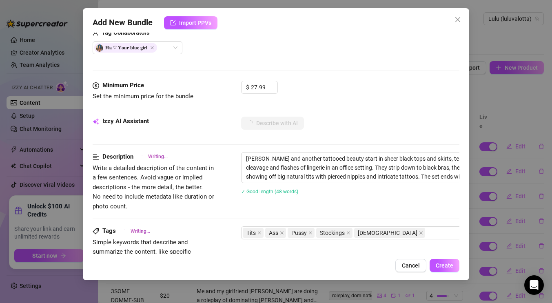
type textarea "[PERSON_NAME] and another tattooed beauty start in sheer black tops and skirts,…"
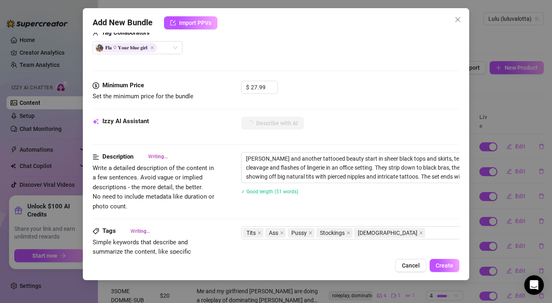
type textarea "[PERSON_NAME] and another tattooed beauty start in sheer black tops and skirts,…"
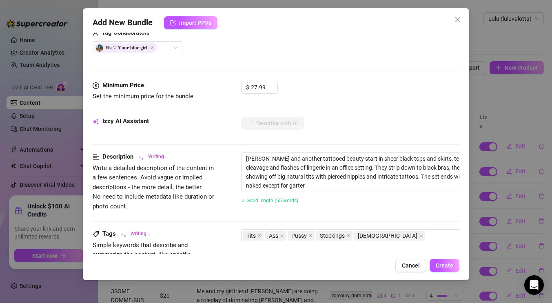
type textarea "[PERSON_NAME] and another tattooed beauty start in sheer black tops and skirts,…"
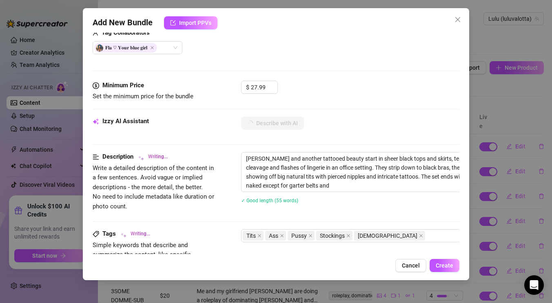
type textarea "[PERSON_NAME] and another tattooed beauty start in sheer black tops and skirts,…"
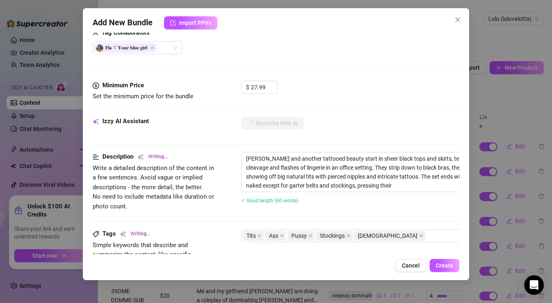
type textarea "[PERSON_NAME] and another tattooed beauty start in sheer black tops and skirts,…"
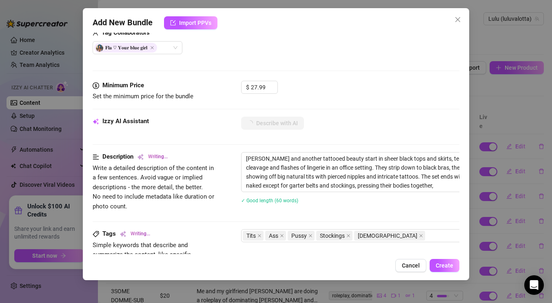
type textarea "[PERSON_NAME] and another tattooed beauty start in sheer black tops and skirts,…"
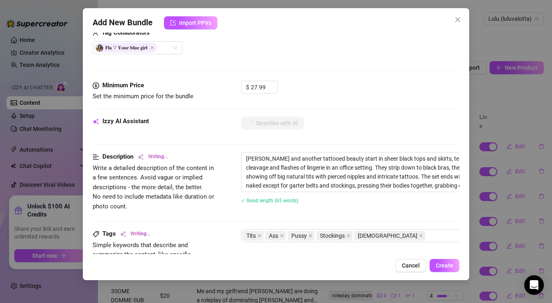
type textarea "[PERSON_NAME] and another tattooed beauty start in sheer black tops and skirts,…"
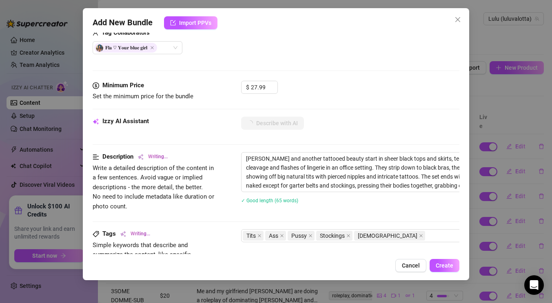
type textarea "[PERSON_NAME] and another tattooed beauty start in sheer black tops and skirts,…"
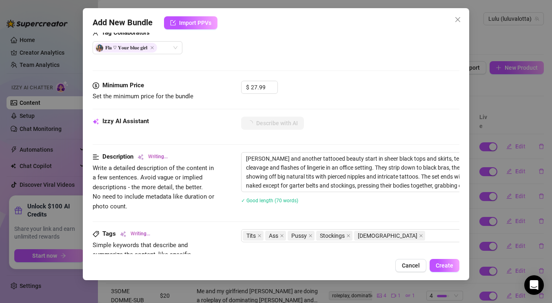
type textarea "[PERSON_NAME] and another tattooed beauty start in sheer black tops and skirts,…"
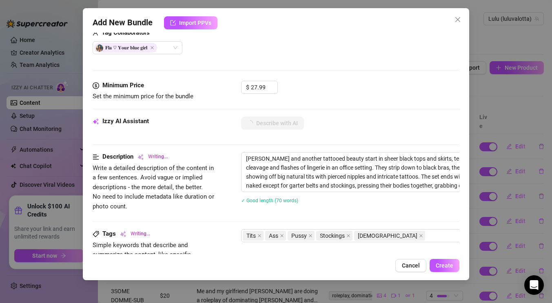
type textarea "[PERSON_NAME] and another tattooed beauty start in sheer black tops and skirts,…"
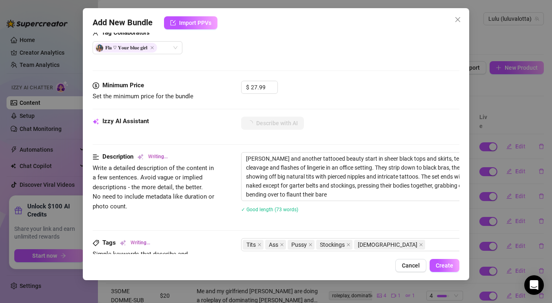
type textarea "[PERSON_NAME] and another tattooed beauty start in sheer black tops and skirts,…"
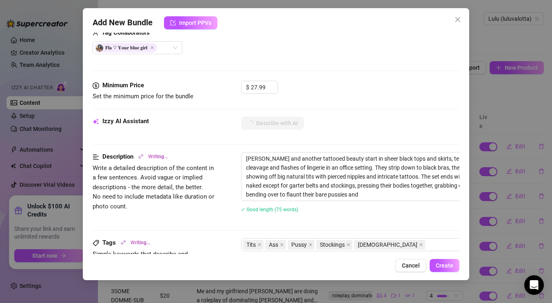
type textarea "[PERSON_NAME] and another tattooed beauty start in sheer black tops and skirts,…"
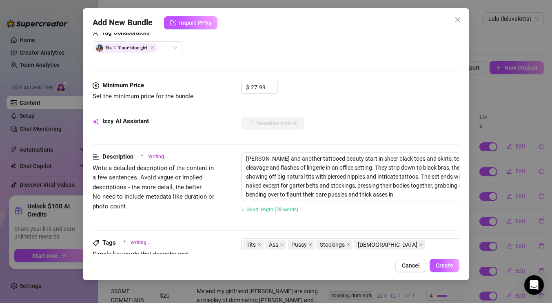
type textarea "[PERSON_NAME] and another tattooed beauty start in sheer black tops and skirts,…"
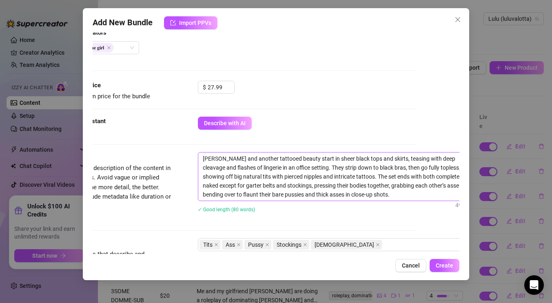
scroll to position [313, 67]
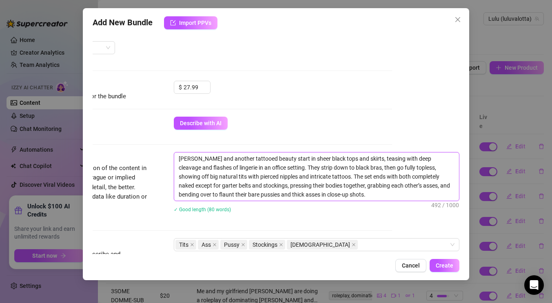
click at [279, 160] on textarea "[PERSON_NAME] and another tattooed beauty start in sheer black tops and skirts,…" at bounding box center [316, 177] width 285 height 48
type textarea "[PERSON_NAME] and another tattooed beauty start rin sheer black tops and skirts…"
click at [387, 197] on textarea "[PERSON_NAME] and another tattooed beauty start roleplaying as secretaries in […" at bounding box center [316, 177] width 285 height 48
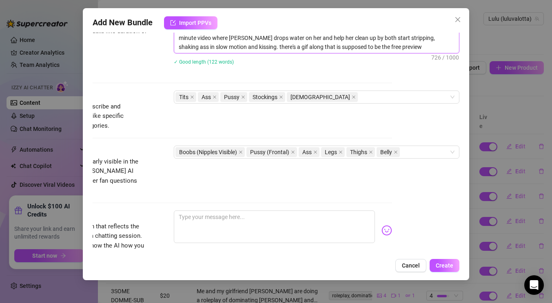
scroll to position [486, 67]
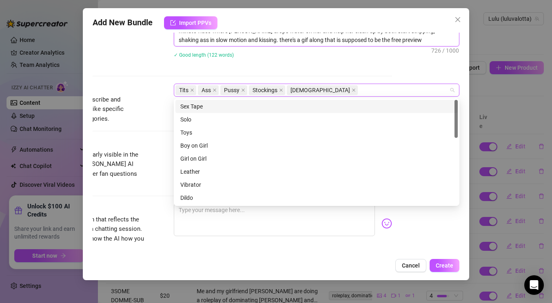
click at [340, 90] on div "Tits Ass Pussy Stockings [DEMOGRAPHIC_DATA]" at bounding box center [312, 89] width 274 height 11
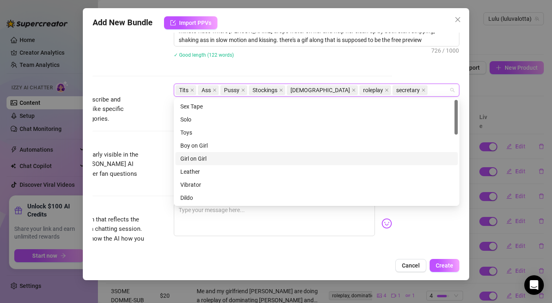
click at [202, 156] on div "Girl on Girl" at bounding box center [316, 158] width 272 height 9
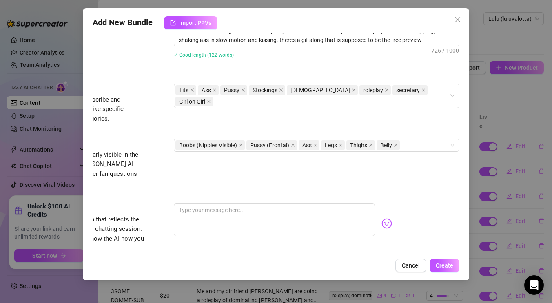
click at [145, 138] on div "Tags Simple keywords that describe and summarize the content, like specific fet…" at bounding box center [208, 111] width 367 height 55
click at [239, 204] on textarea at bounding box center [274, 220] width 201 height 33
click at [235, 204] on textarea "Hurry...the boss is cuming!" at bounding box center [274, 220] width 201 height 33
click at [259, 204] on textarea "Hurry...the boss is cumming!" at bounding box center [274, 220] width 201 height 33
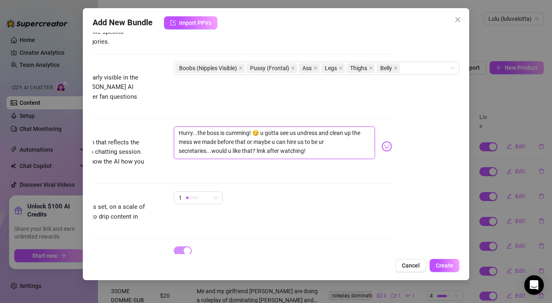
scroll to position [591, 67]
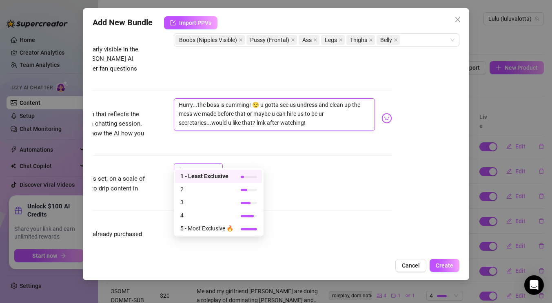
click at [218, 163] on div "1" at bounding box center [198, 169] width 49 height 13
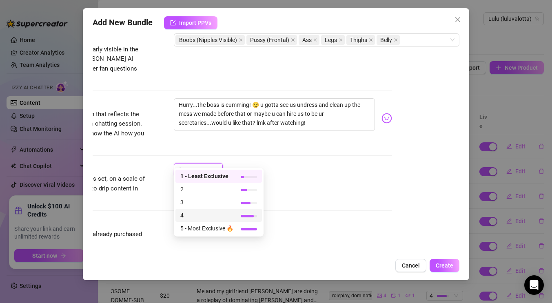
click at [239, 212] on div "4" at bounding box center [218, 215] width 77 height 9
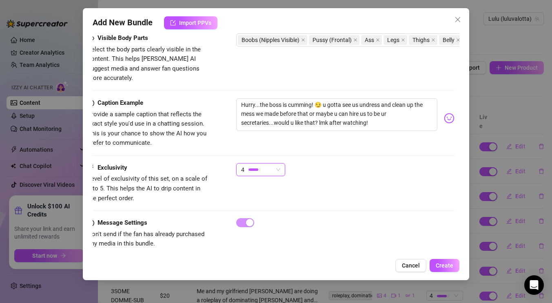
scroll to position [591, 0]
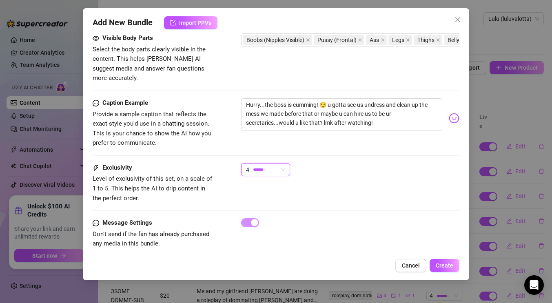
click at [284, 164] on span "4" at bounding box center [265, 170] width 39 height 12
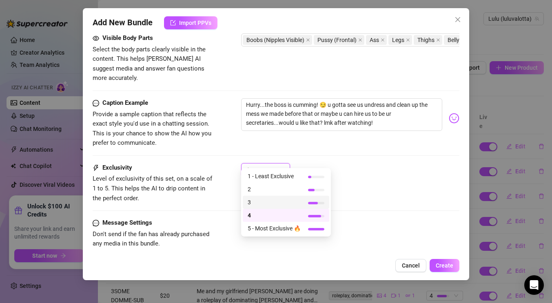
click at [282, 199] on span "3" at bounding box center [274, 202] width 53 height 9
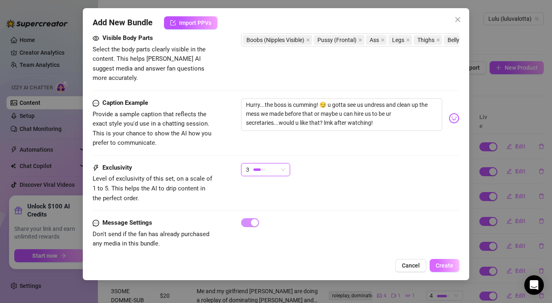
click at [444, 265] on span "Create" at bounding box center [445, 265] width 18 height 7
